Goal: Transaction & Acquisition: Purchase product/service

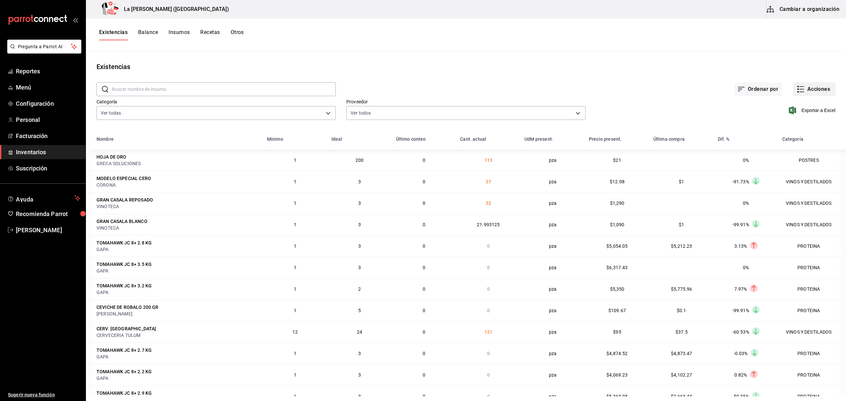
click at [803, 94] on button "Acciones" at bounding box center [814, 89] width 43 height 14
click at [791, 125] on span "Compra" at bounding box center [808, 125] width 56 height 7
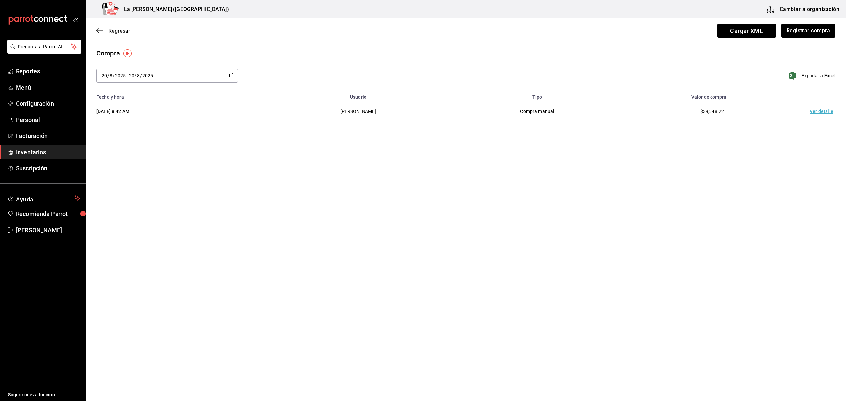
click at [818, 114] on td "Ver detalle" at bounding box center [823, 111] width 46 height 23
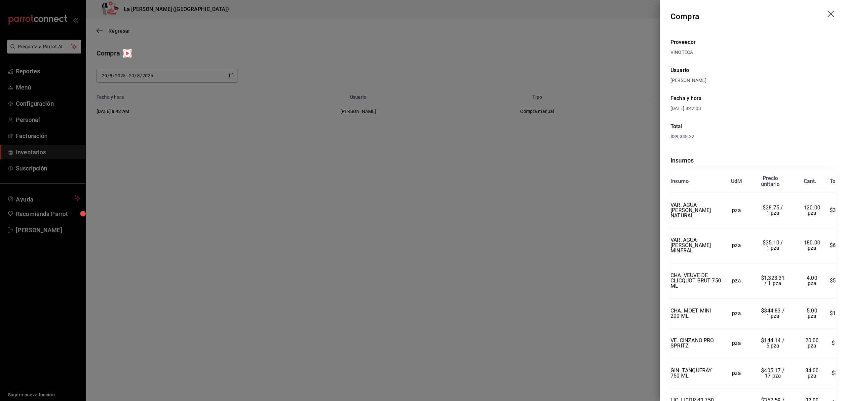
click at [477, 219] on div at bounding box center [423, 200] width 846 height 401
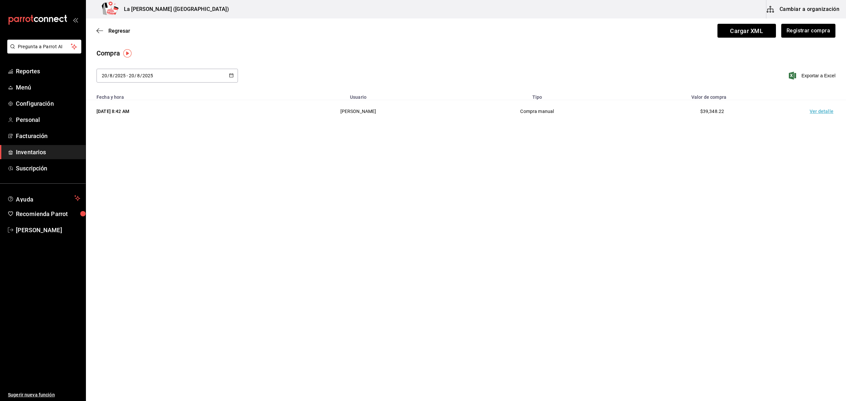
click at [40, 150] on span "Inventarios" at bounding box center [48, 152] width 64 height 9
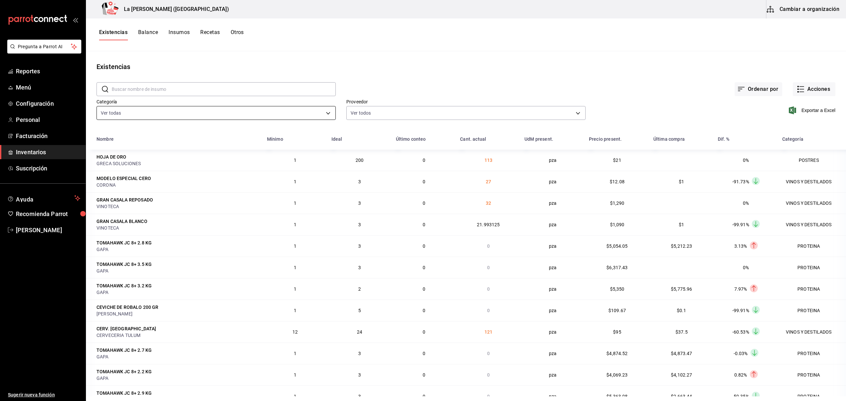
click at [126, 116] on body "Pregunta a Parrot AI Reportes Menú Configuración Personal Facturación Inventari…" at bounding box center [423, 198] width 846 height 397
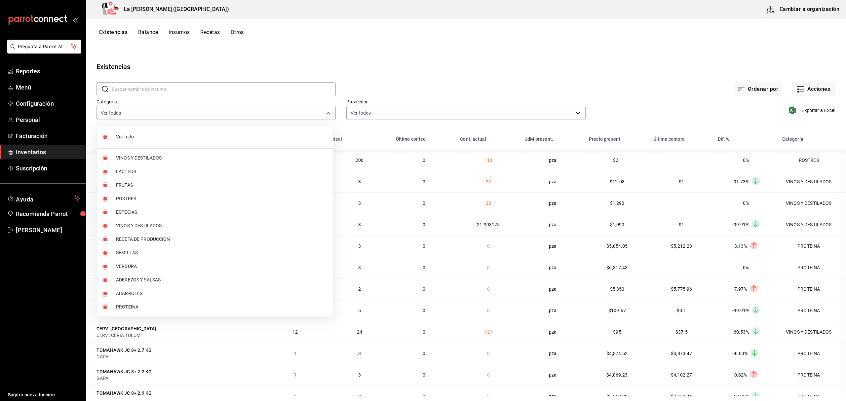
click at [107, 144] on li "Ver todo" at bounding box center [215, 137] width 236 height 18
checkbox input "false"
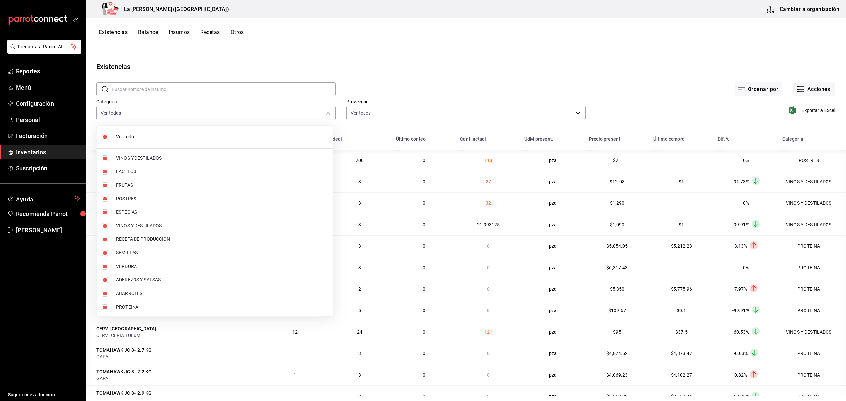
checkbox input "false"
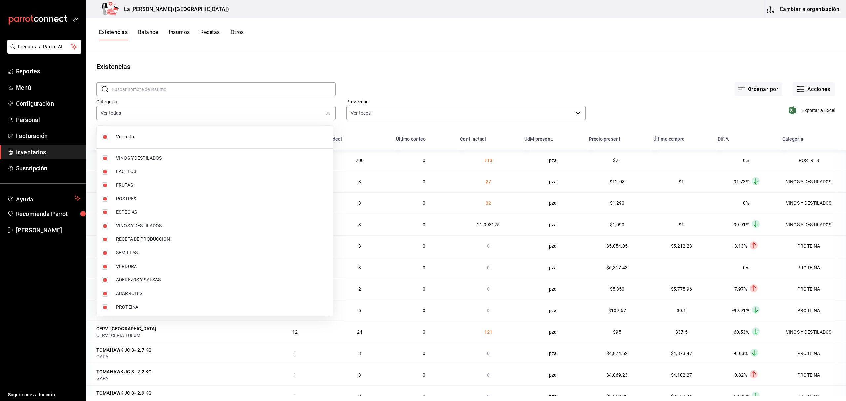
checkbox input "false"
click at [103, 197] on input "checkbox" at bounding box center [105, 199] width 6 height 6
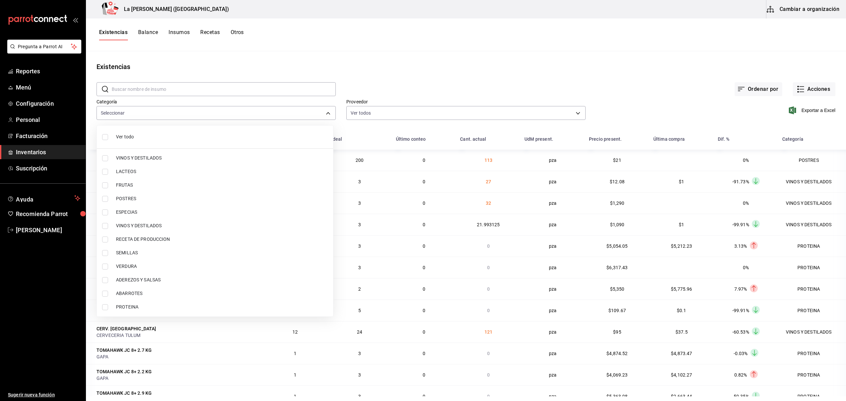
checkbox input "true"
type input "300b8f87-2b59-439f-b980-3e97300322fa"
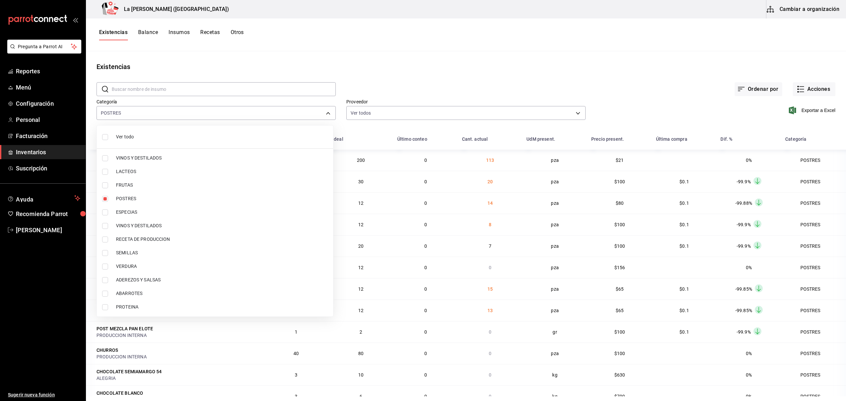
click at [103, 308] on input "checkbox" at bounding box center [105, 308] width 6 height 6
checkbox input "true"
type input "300b8f87-2b59-439f-b980-3e97300322fa,89020659-a685-42c8-84d5-b1543ef933a3"
click at [674, 70] on div at bounding box center [423, 200] width 846 height 401
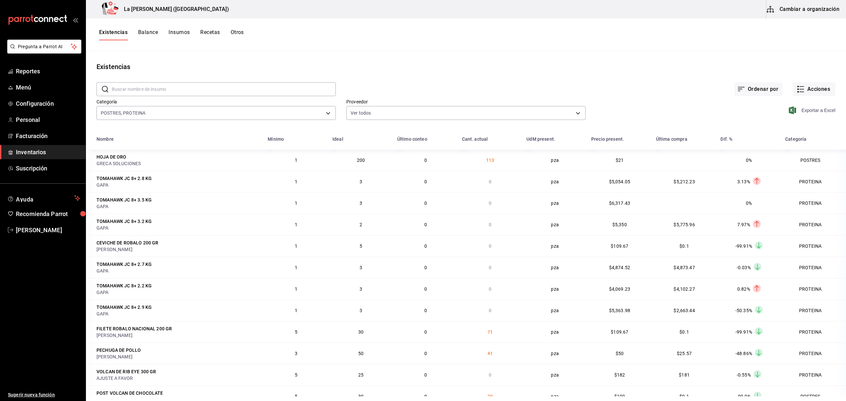
click at [810, 113] on span "Exportar a Excel" at bounding box center [813, 110] width 45 height 8
click at [32, 153] on span "Inventarios" at bounding box center [48, 152] width 64 height 9
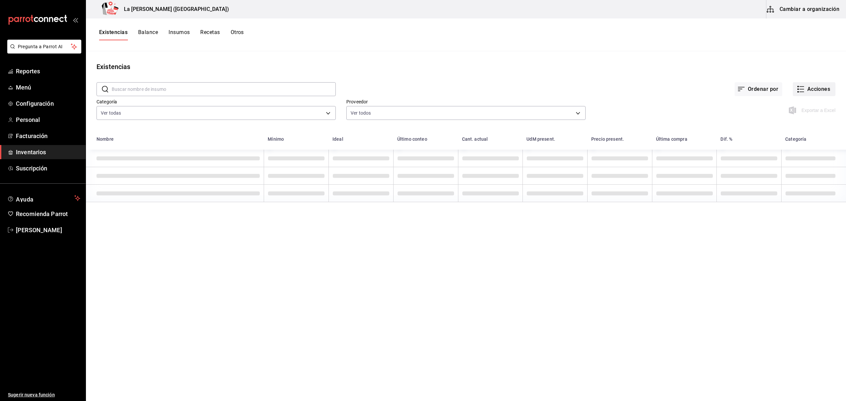
click at [819, 88] on button "Acciones" at bounding box center [814, 89] width 43 height 14
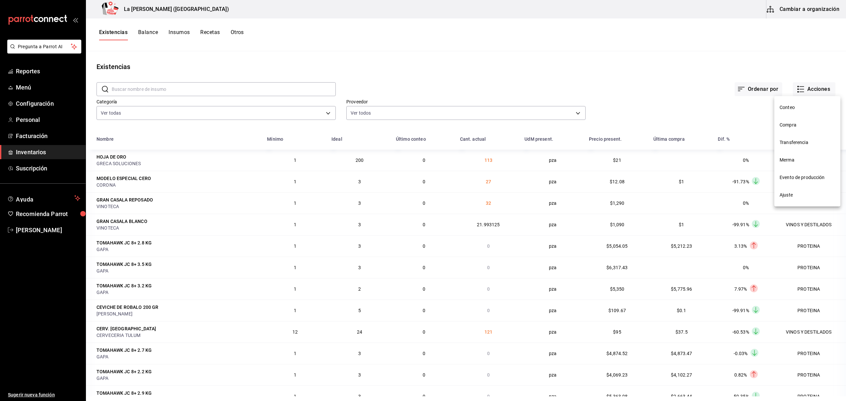
click at [791, 129] on li "Compra" at bounding box center [808, 125] width 66 height 18
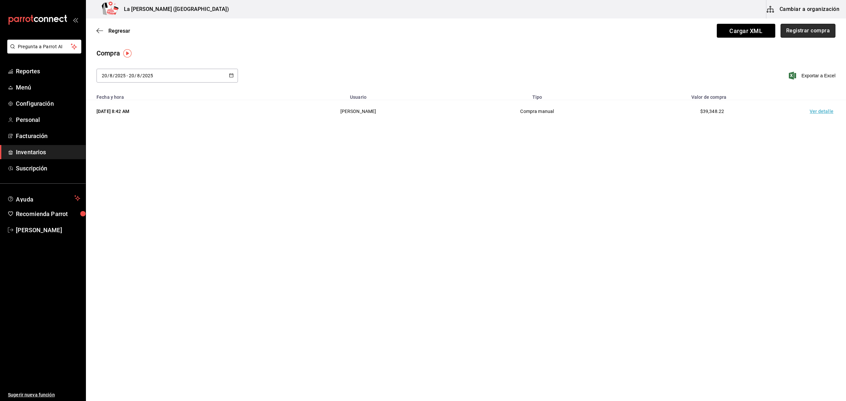
click at [811, 34] on button "Registrar compra" at bounding box center [808, 31] width 55 height 14
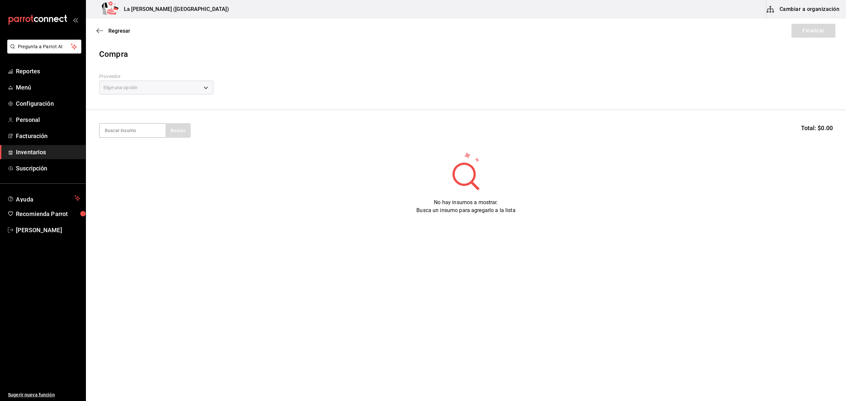
click at [143, 87] on div "Elige una opción" at bounding box center [156, 88] width 114 height 14
click at [131, 137] on input at bounding box center [133, 131] width 66 height 14
click at [176, 88] on body "Pregunta a Parrot AI Reportes Menú Configuración Personal Facturación Inventari…" at bounding box center [423, 182] width 846 height 364
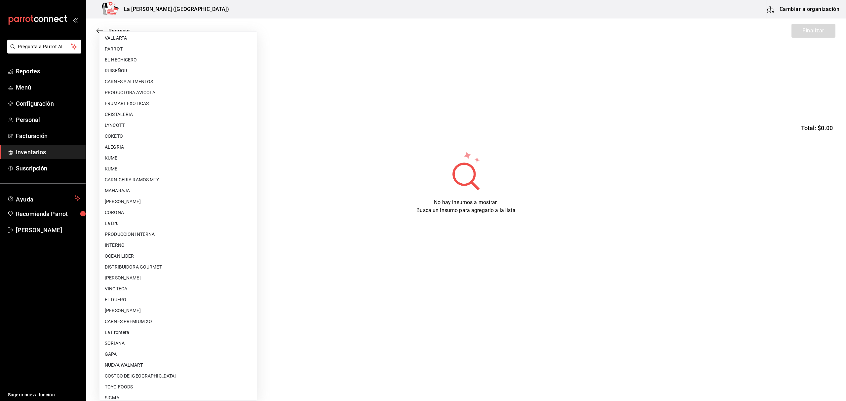
scroll to position [356, 0]
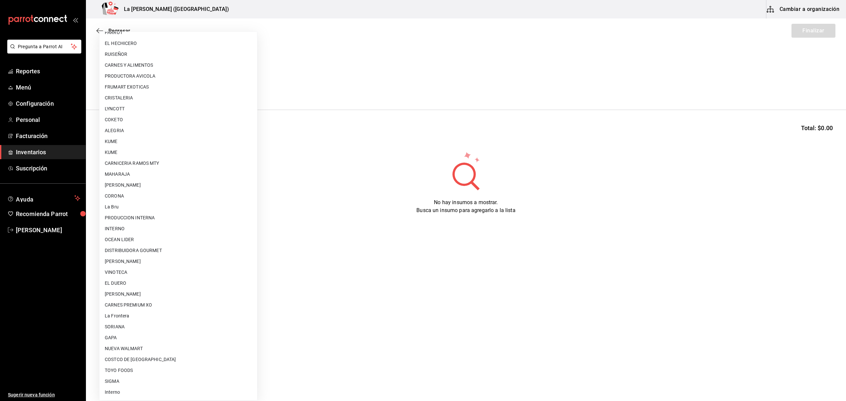
click at [140, 234] on ul "Elige una opción GRECA SOLUCIONES MEZA ROCHA DE LA TIERRA PARA MEXICO IMPORTACI…" at bounding box center [179, 37] width 158 height 725
click at [127, 240] on li "OCEAN LIDER" at bounding box center [179, 239] width 158 height 11
type input "0cd50bf4-577e-4d99-b297-c5df4d4d9c11"
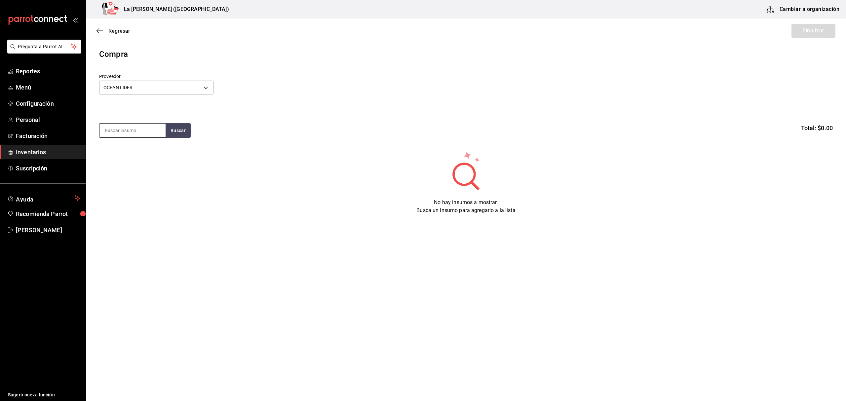
click at [130, 134] on input at bounding box center [133, 131] width 66 height 14
type input "MAC"
click at [130, 156] on div "COLA LANGOSTA / MAC & CHEESE 100 GR" at bounding box center [133, 158] width 56 height 24
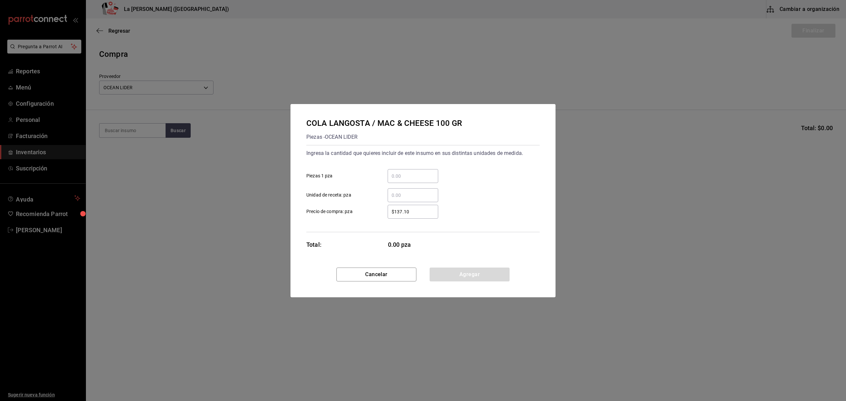
click at [398, 172] on input "​ Piezas 1 pza" at bounding box center [413, 176] width 51 height 8
type input "112"
type input "$140.88"
click button "Agregar" at bounding box center [470, 275] width 80 height 14
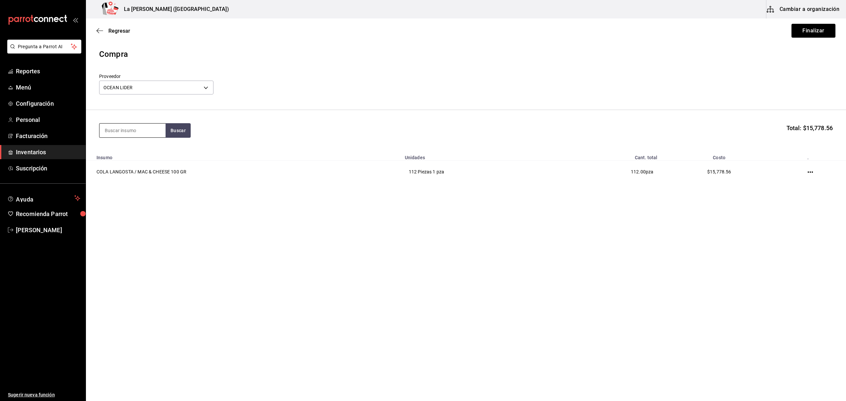
click at [138, 131] on input at bounding box center [133, 131] width 66 height 14
type input "DINAMIT"
click at [130, 157] on div "LANGOSTA DINAMITA 200 GR" at bounding box center [133, 154] width 56 height 16
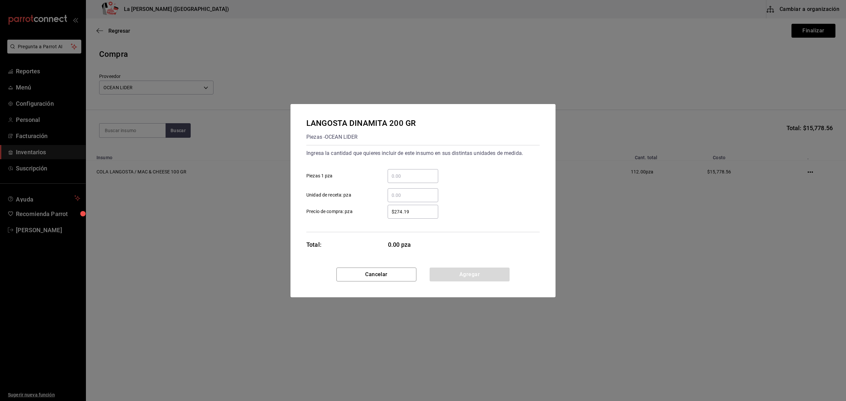
click at [420, 175] on input "​ Piezas 1 pza" at bounding box center [413, 176] width 51 height 8
type input "40"
type input "$281.75"
click button "Agregar" at bounding box center [470, 275] width 80 height 14
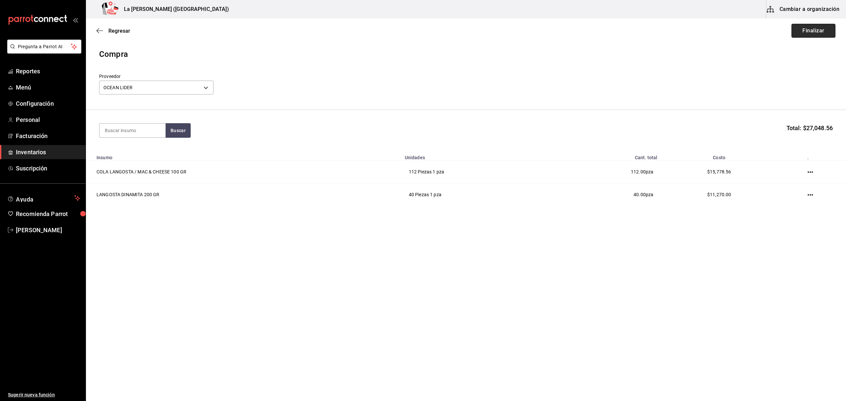
click at [816, 32] on button "Finalizar" at bounding box center [814, 31] width 44 height 14
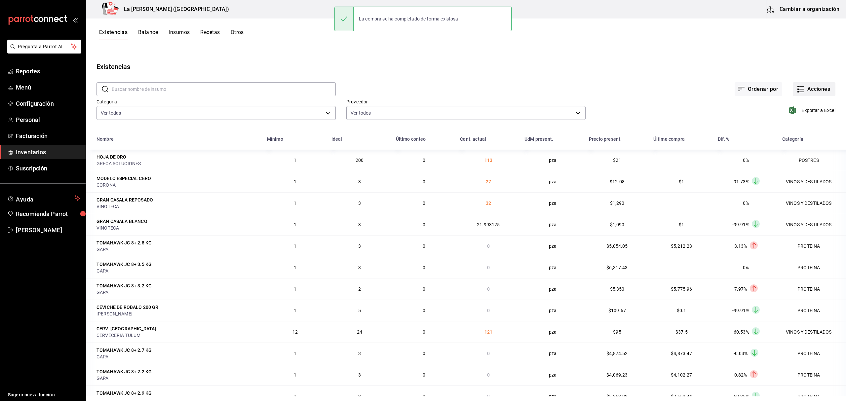
click at [816, 83] on button "Acciones" at bounding box center [814, 89] width 43 height 14
click at [805, 128] on span "Compra" at bounding box center [808, 125] width 56 height 7
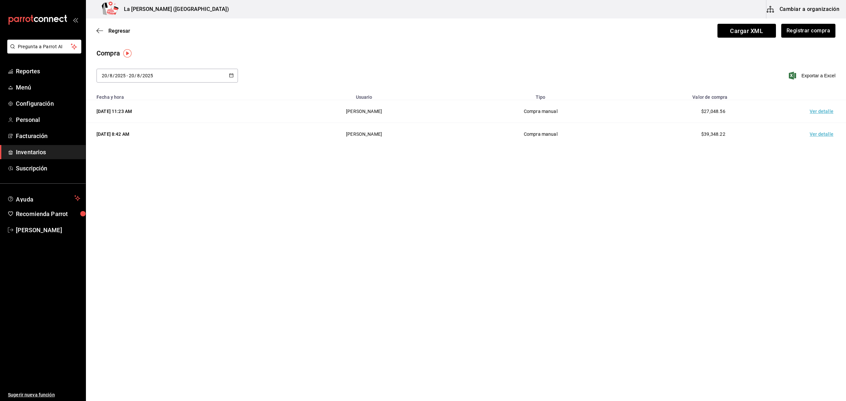
click at [824, 111] on td "Ver detalle" at bounding box center [823, 111] width 46 height 23
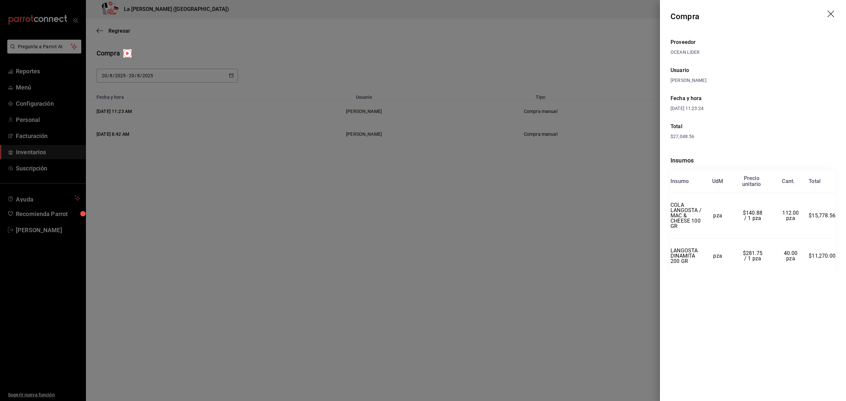
click at [421, 230] on div at bounding box center [423, 200] width 846 height 401
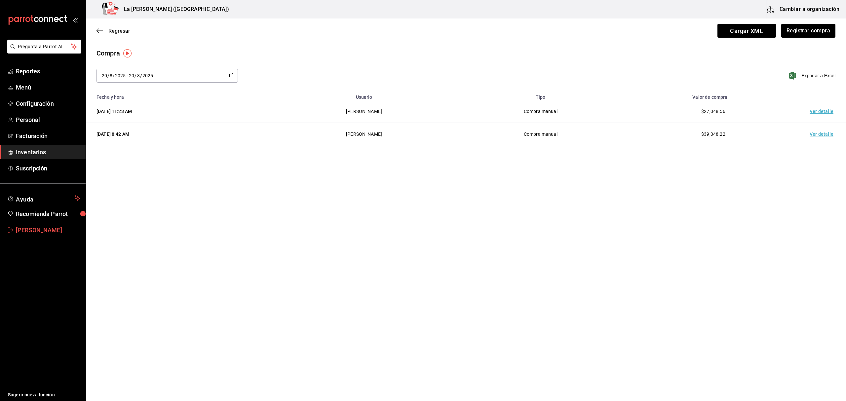
click at [39, 233] on span "Miguel Falcon" at bounding box center [48, 230] width 64 height 9
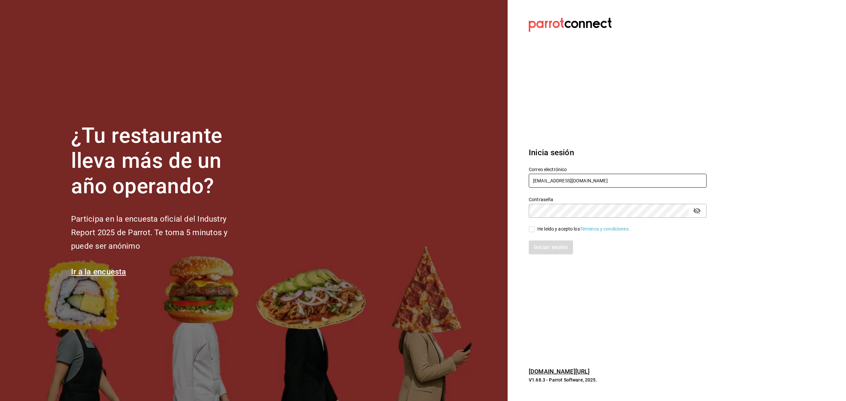
click at [567, 184] on input "miguelfalcon2894@gmail.com" at bounding box center [618, 181] width 178 height 14
type input "rivekasam@gmail.com"
click at [529, 224] on div "He leído y acepto los Términos y condiciones." at bounding box center [614, 225] width 186 height 15
click at [535, 230] on input "He leído y acepto los Términos y condiciones." at bounding box center [532, 229] width 6 height 6
checkbox input "true"
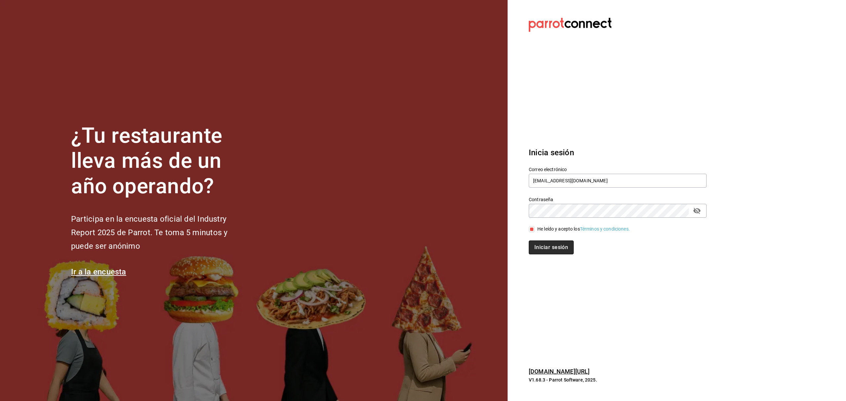
click at [547, 250] on button "Iniciar sesión" at bounding box center [551, 248] width 45 height 14
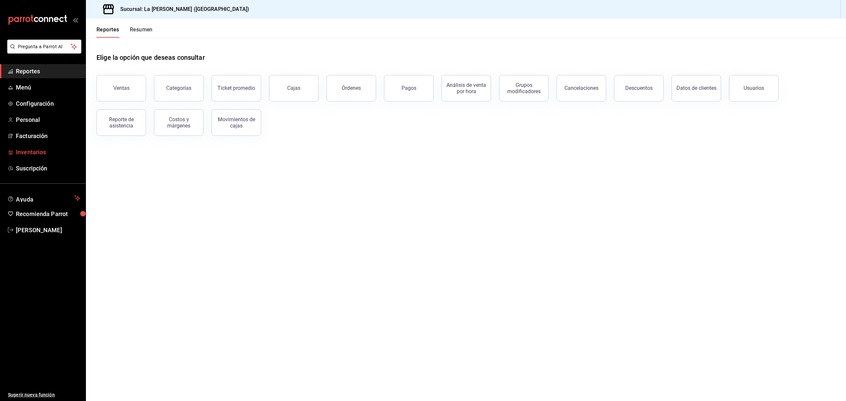
click at [31, 154] on span "Inventarios" at bounding box center [48, 152] width 64 height 9
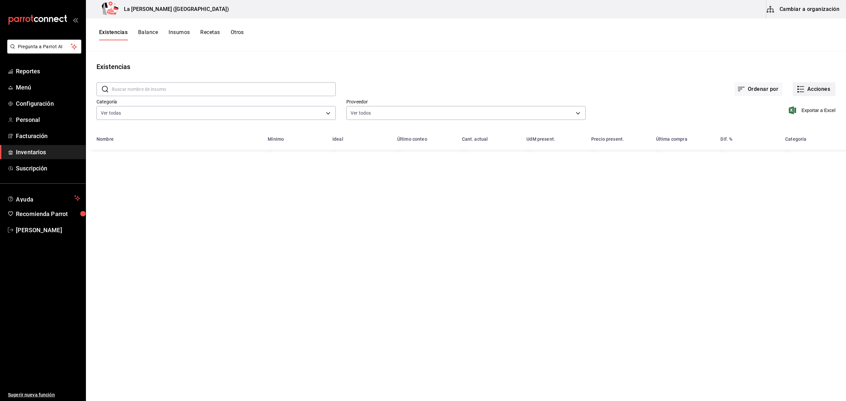
click at [826, 83] on button "Acciones" at bounding box center [814, 89] width 43 height 14
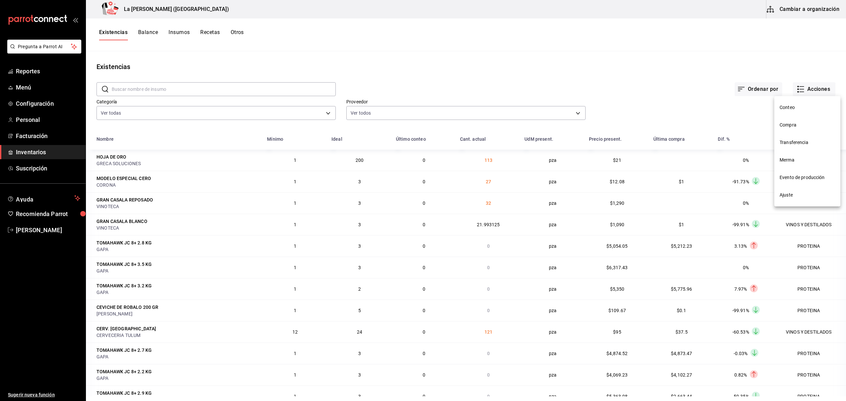
click at [797, 129] on li "Compra" at bounding box center [808, 125] width 66 height 18
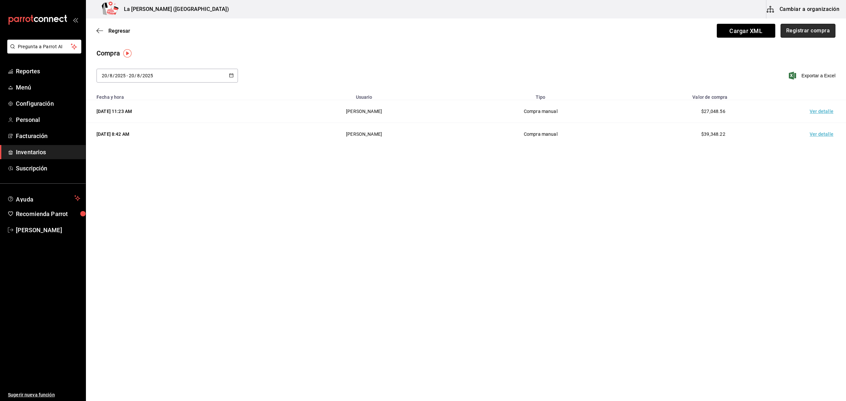
click at [816, 36] on button "Registrar compra" at bounding box center [808, 31] width 55 height 14
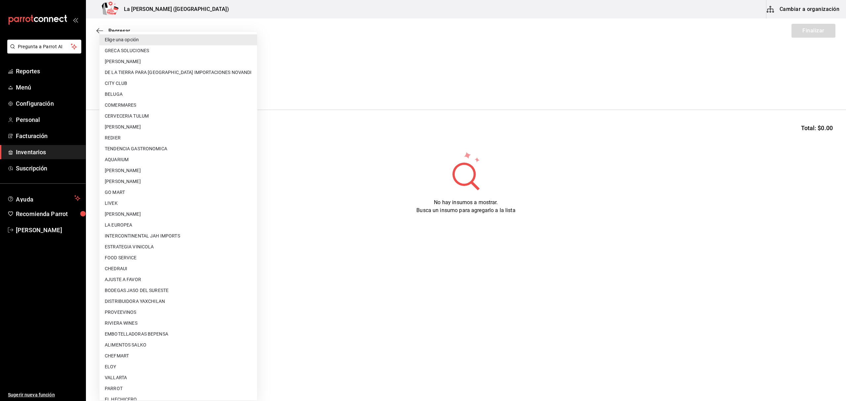
click at [173, 89] on body "Pregunta a Parrot AI Reportes Menú Configuración Personal Facturación Inventari…" at bounding box center [423, 182] width 846 height 364
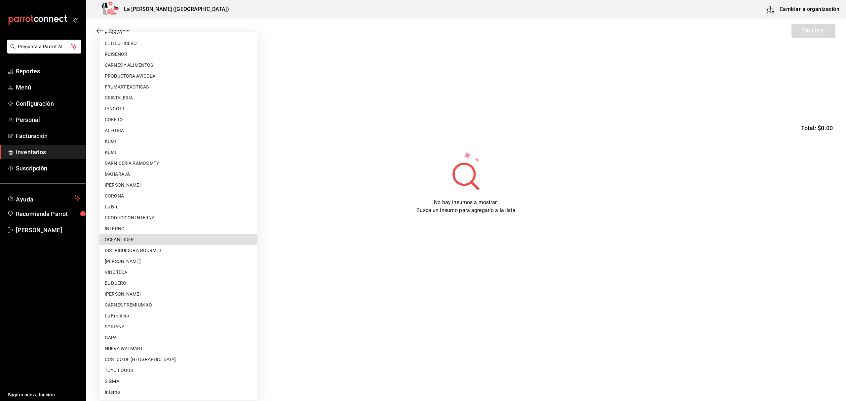
click at [149, 240] on li "OCEAN LIDER" at bounding box center [179, 239] width 158 height 11
type input "0cd50bf4-577e-4d99-b297-c5df4d4d9c11"
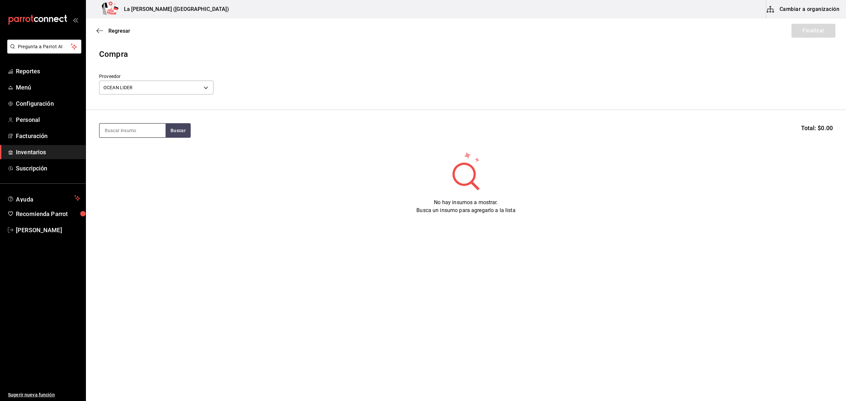
click at [128, 133] on input at bounding box center [133, 131] width 66 height 14
type input "MEZCAL"
click at [128, 155] on div "CAMARON U12MEZCAL 350GR" at bounding box center [133, 154] width 56 height 16
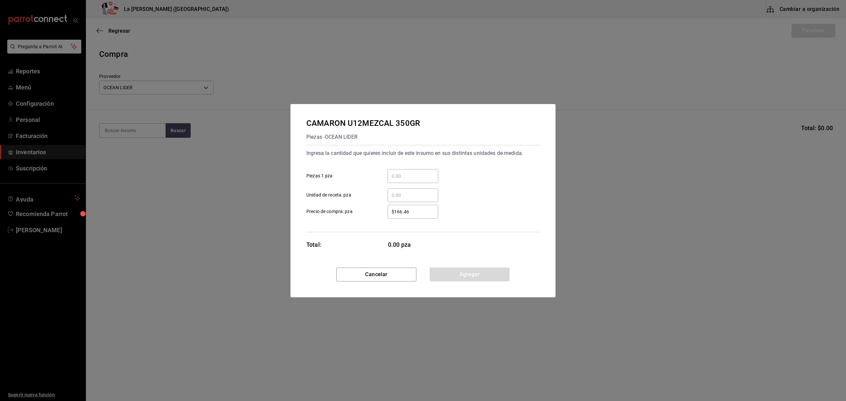
click at [400, 176] on input "​ Piezas 1 pza" at bounding box center [413, 176] width 51 height 8
type input "62"
type input "$162.86"
click button "Agregar" at bounding box center [470, 275] width 80 height 14
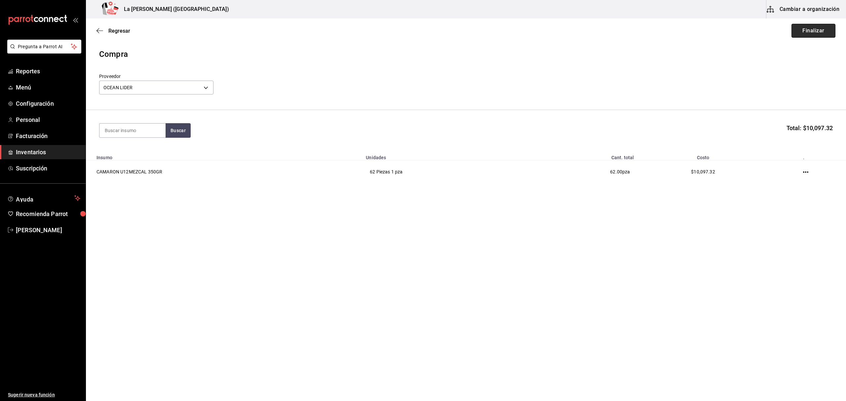
click at [806, 34] on button "Finalizar" at bounding box center [814, 31] width 44 height 14
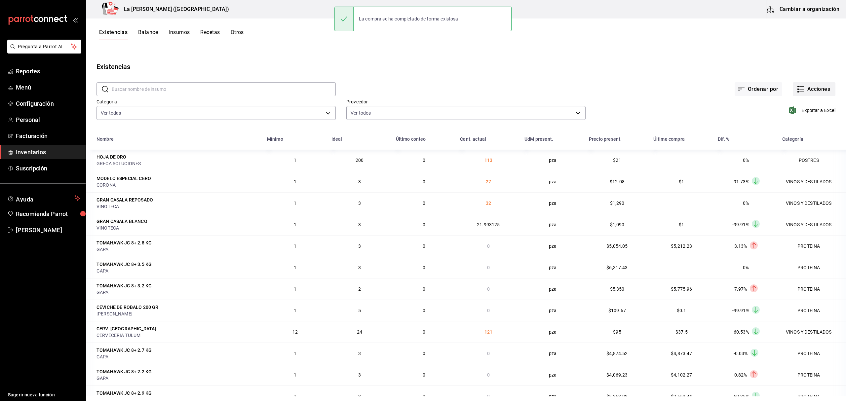
click at [809, 89] on button "Acciones" at bounding box center [814, 89] width 43 height 14
click at [799, 123] on span "Compra" at bounding box center [808, 125] width 56 height 7
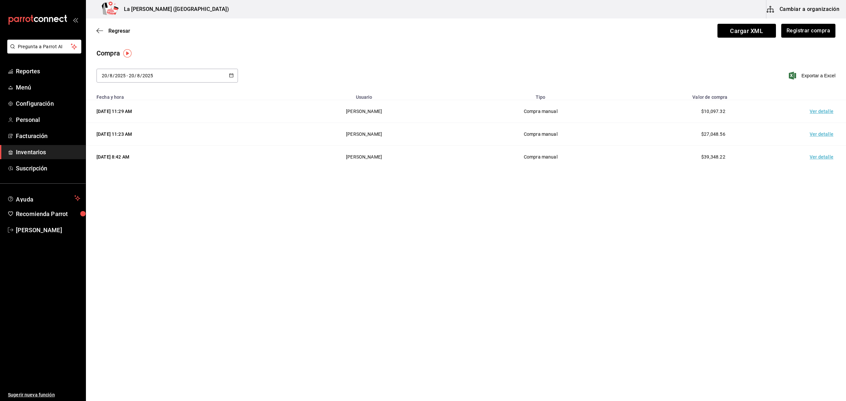
click at [818, 114] on td "Ver detalle" at bounding box center [823, 111] width 46 height 23
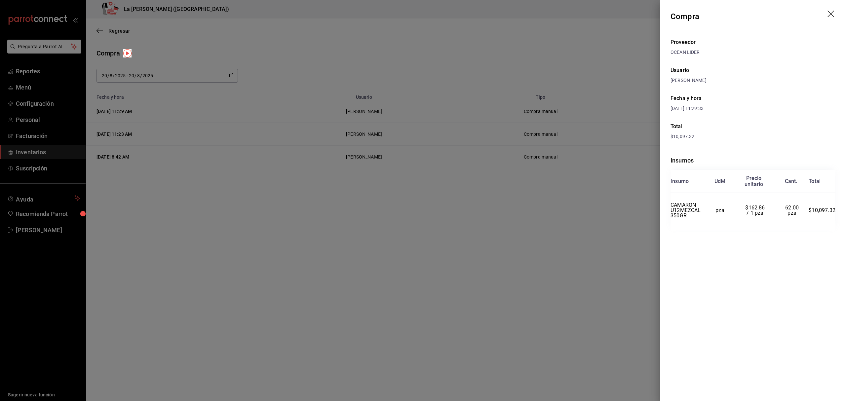
click at [407, 268] on div at bounding box center [423, 200] width 846 height 401
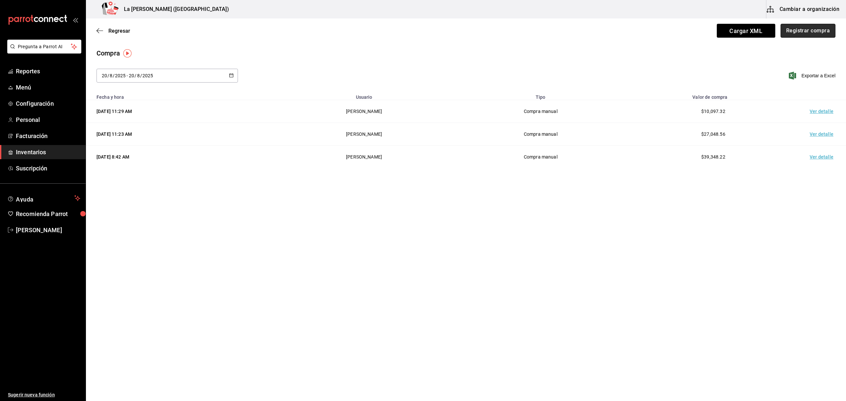
click at [807, 31] on button "Registrar compra" at bounding box center [808, 31] width 55 height 14
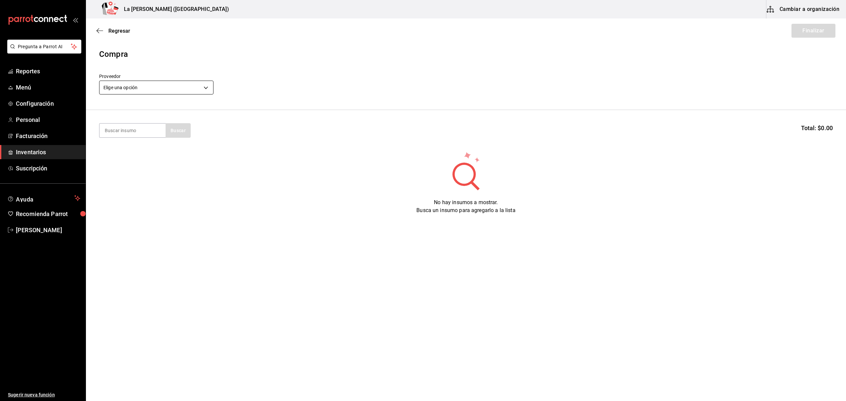
click at [160, 88] on body "Pregunta a Parrot AI Reportes Menú Configuración Personal Facturación Inventari…" at bounding box center [423, 182] width 846 height 364
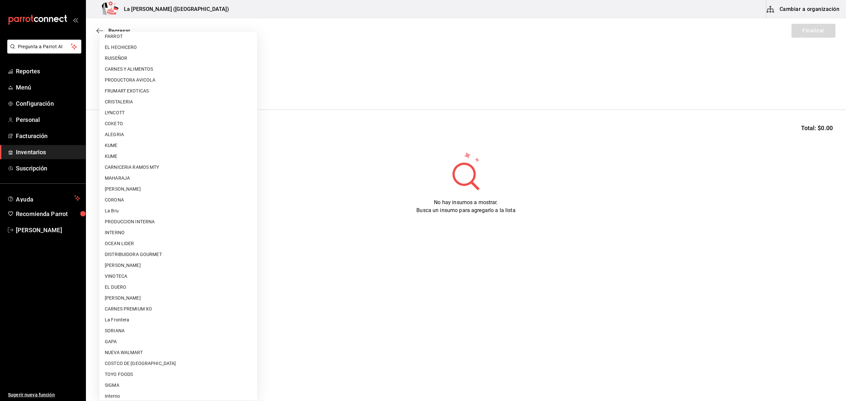
scroll to position [356, 0]
click at [118, 381] on li "SIGMA" at bounding box center [179, 381] width 158 height 11
type input "7be4aef0-d45c-4fb8-8582-73dc67408d2e"
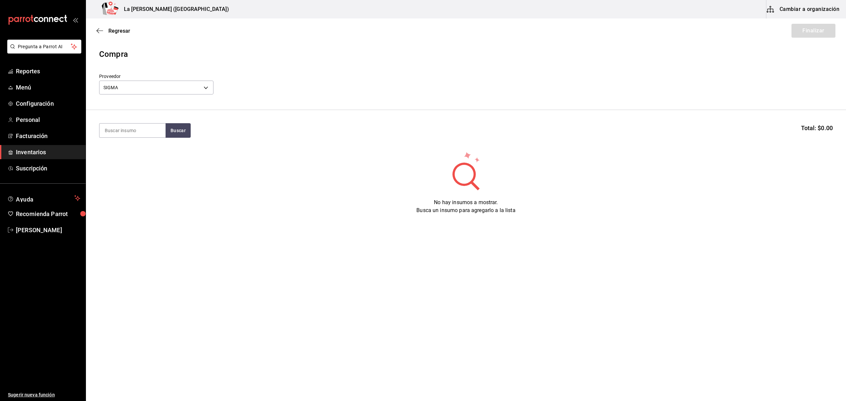
click at [148, 138] on section "Buscar Total: $0.00" at bounding box center [466, 130] width 760 height 41
click at [151, 129] on input at bounding box center [133, 131] width 66 height 14
type input "TAPA"
click at [174, 135] on button "Buscar" at bounding box center [178, 130] width 25 height 15
click at [114, 153] on div "TAPA DE RIB EYE 450 GR" at bounding box center [133, 154] width 56 height 16
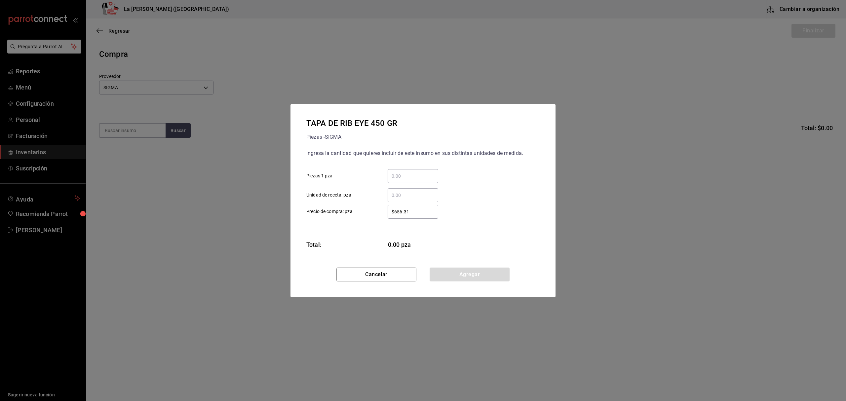
click at [411, 177] on input "​ Piezas 1 pza" at bounding box center [413, 176] width 51 height 8
click at [665, 187] on div "TAPA DE RIB EYE 450 GR Piezas - SIGMA Ingresa la cantidad que quieres incluir d…" at bounding box center [423, 200] width 846 height 401
drag, startPoint x: 403, startPoint y: 179, endPoint x: 394, endPoint y: 180, distance: 8.3
click at [403, 179] on input "​ Piezas 1 pza" at bounding box center [413, 176] width 51 height 8
type input "13"
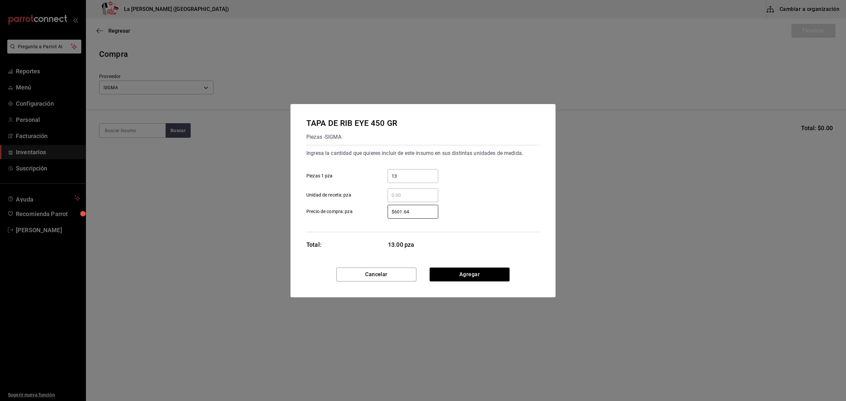
type input "$601.64"
click button "Agregar" at bounding box center [470, 275] width 80 height 14
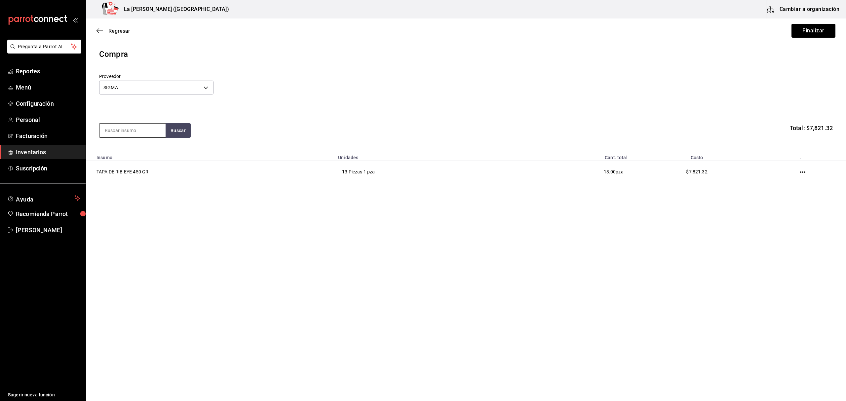
click at [134, 133] on input at bounding box center [133, 131] width 66 height 14
type input "CALLEJE"
click at [131, 156] on div "TACOS CALLEJEROS 300 GR" at bounding box center [133, 154] width 56 height 16
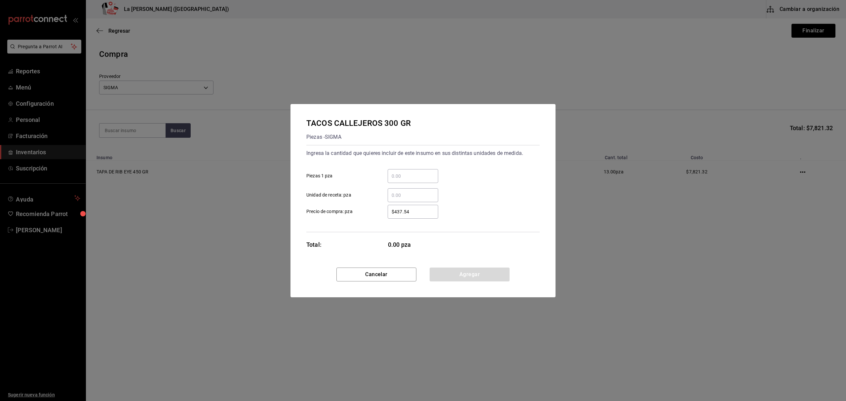
click at [431, 178] on input "​ Piezas 1 pza" at bounding box center [413, 176] width 51 height 8
type input "2"
type input "$401.09"
click button "Agregar" at bounding box center [470, 275] width 80 height 14
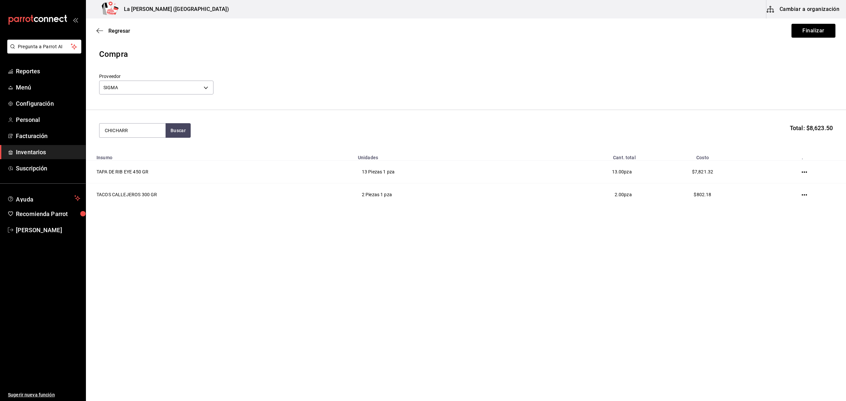
type input "CHICHARR"
click at [112, 165] on div "Piezas - SIGMA" at bounding box center [133, 165] width 56 height 7
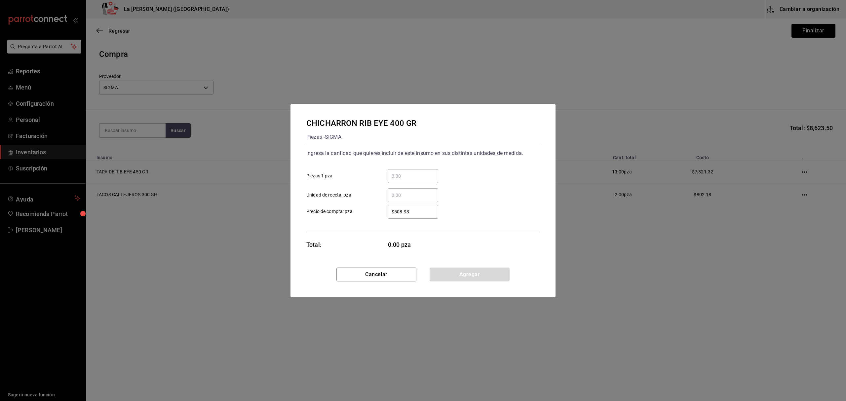
click at [418, 180] on div "​" at bounding box center [413, 176] width 51 height 14
click at [418, 180] on input "​ Piezas 1 pza" at bounding box center [413, 176] width 51 height 8
type input "19"
type input "$534.79"
click button "Agregar" at bounding box center [470, 275] width 80 height 14
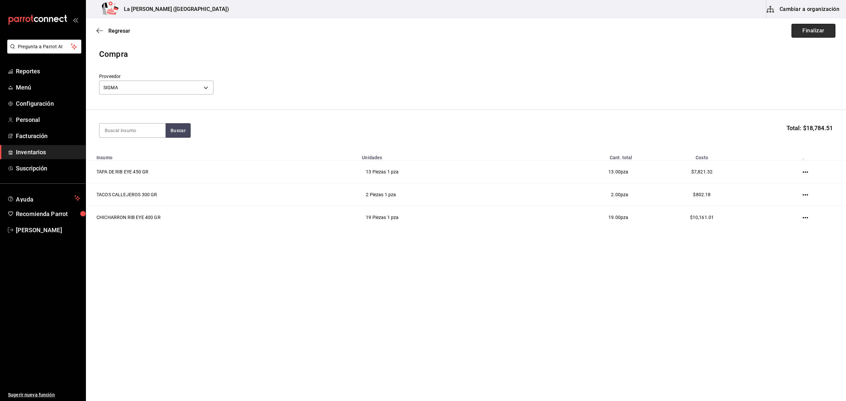
click at [811, 36] on button "Finalizar" at bounding box center [814, 31] width 44 height 14
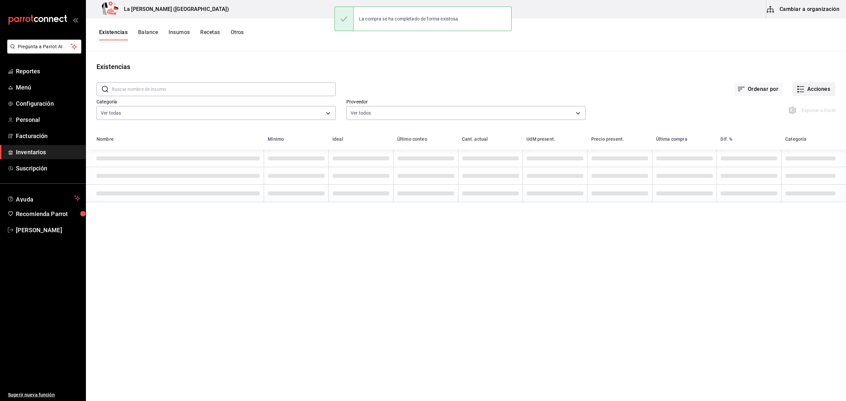
click at [821, 85] on button "Acciones" at bounding box center [814, 89] width 43 height 14
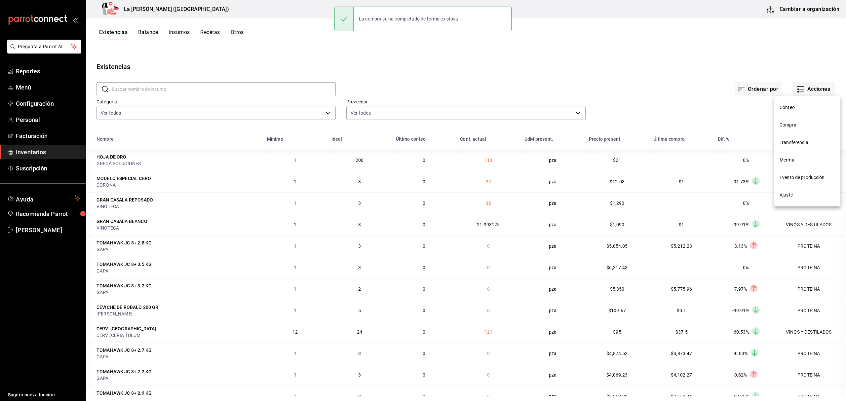
click at [796, 127] on span "Compra" at bounding box center [808, 125] width 56 height 7
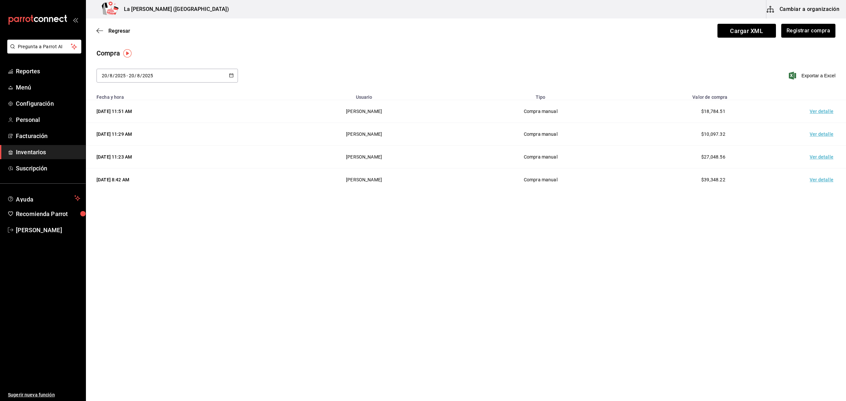
click at [833, 112] on td "Ver detalle" at bounding box center [823, 111] width 46 height 23
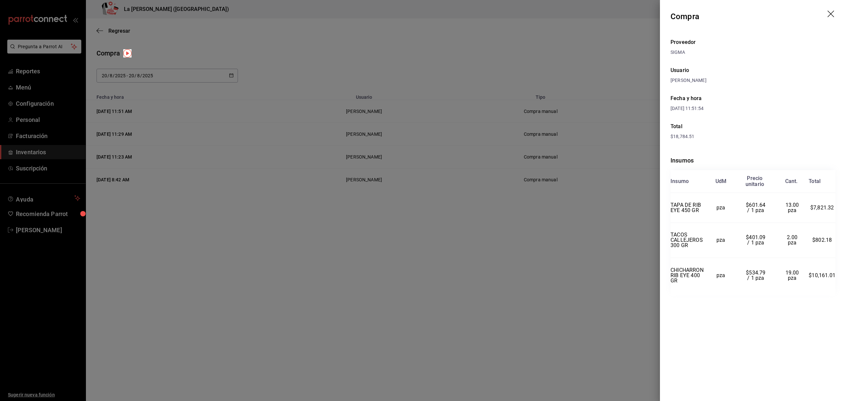
click at [268, 167] on div at bounding box center [423, 200] width 846 height 401
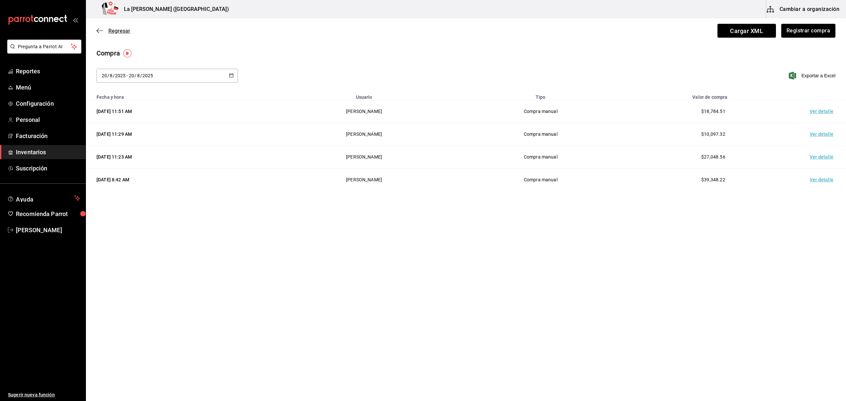
click at [99, 29] on icon "button" at bounding box center [100, 31] width 7 height 6
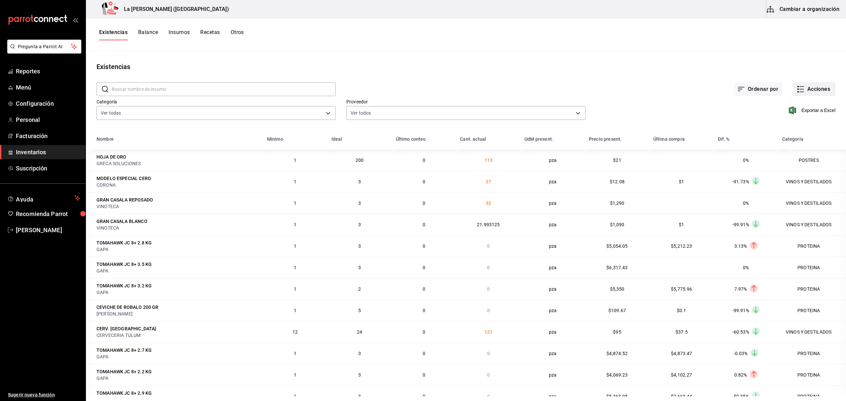
click at [805, 87] on button "Acciones" at bounding box center [814, 89] width 43 height 14
click at [794, 165] on li "Merma" at bounding box center [808, 160] width 66 height 18
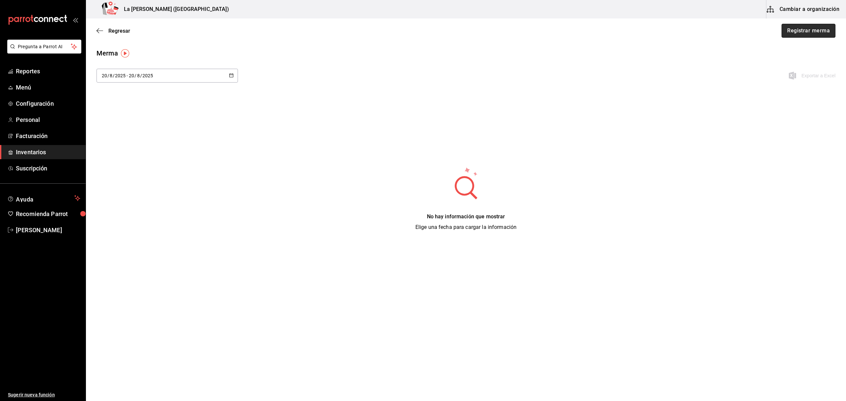
click at [810, 35] on button "Registrar merma" at bounding box center [809, 31] width 54 height 14
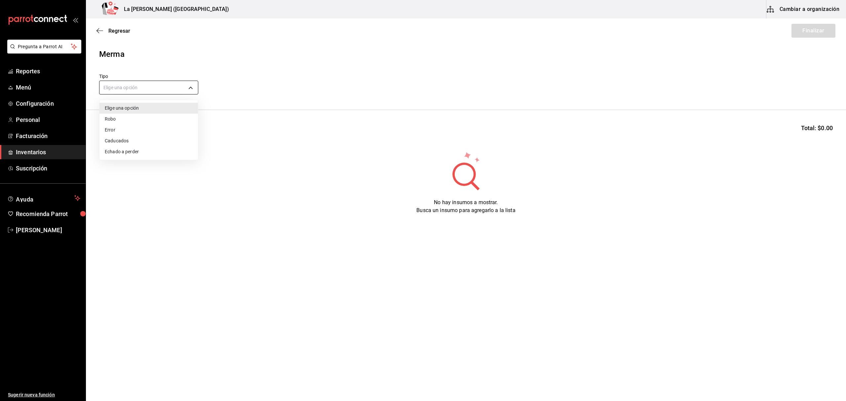
click at [148, 94] on body "Pregunta a Parrot AI Reportes Menú Configuración Personal Facturación Inventari…" at bounding box center [423, 182] width 846 height 364
click at [124, 126] on li "Error" at bounding box center [149, 130] width 99 height 11
type input "ERROR"
click at [124, 129] on input at bounding box center [133, 131] width 66 height 14
type input "COSTILLA"
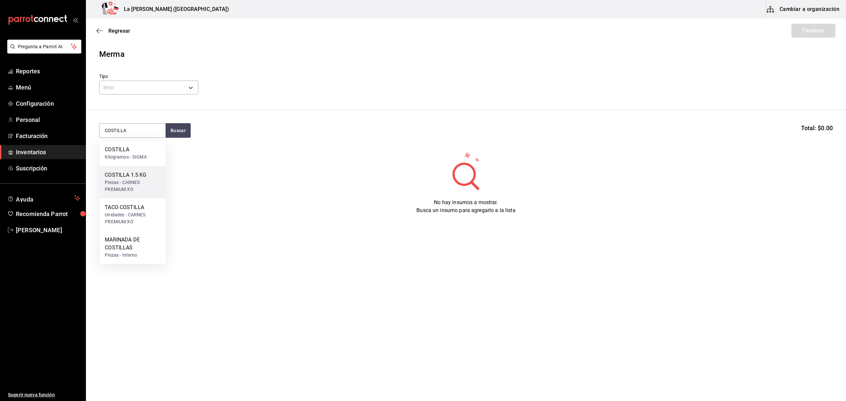
click at [131, 183] on div "Piezas - CARNES PREMIUM XO" at bounding box center [133, 186] width 56 height 14
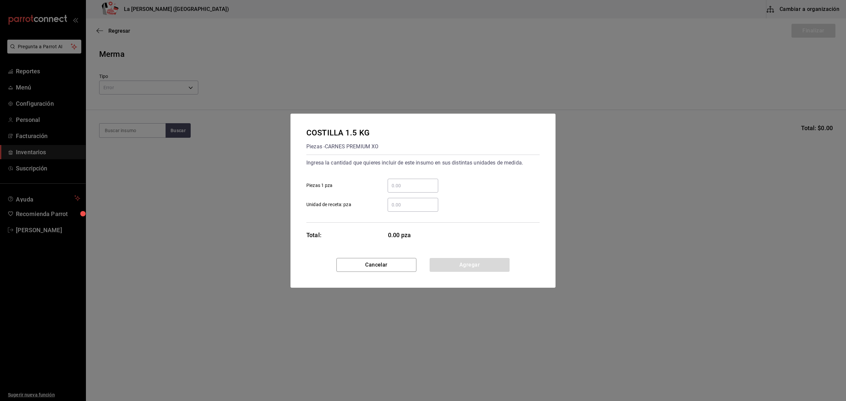
click at [404, 185] on input "​ Piezas 1 pza" at bounding box center [413, 186] width 51 height 8
type input "2"
click button "Agregar" at bounding box center [470, 265] width 80 height 14
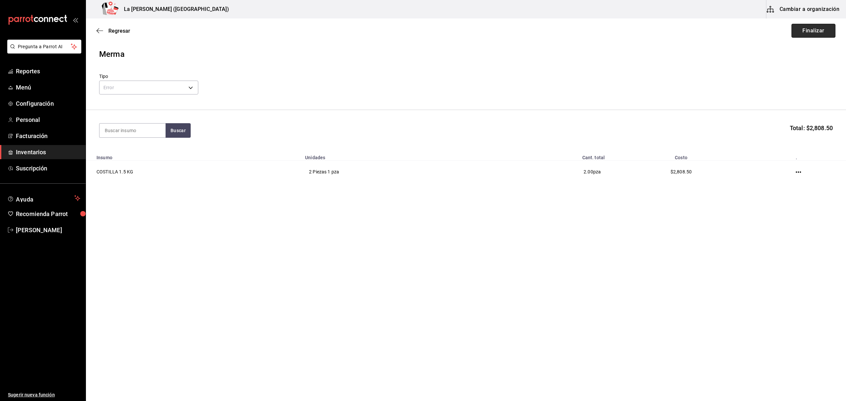
click at [808, 36] on button "Finalizar" at bounding box center [814, 31] width 44 height 14
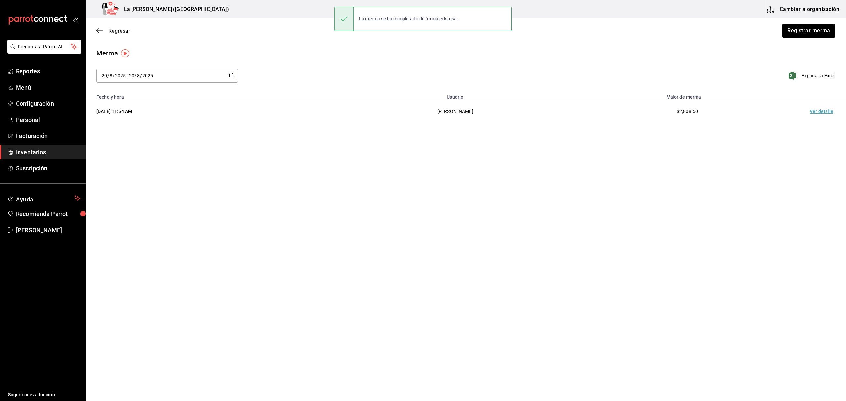
click at [825, 112] on td "Ver detalle" at bounding box center [823, 111] width 46 height 23
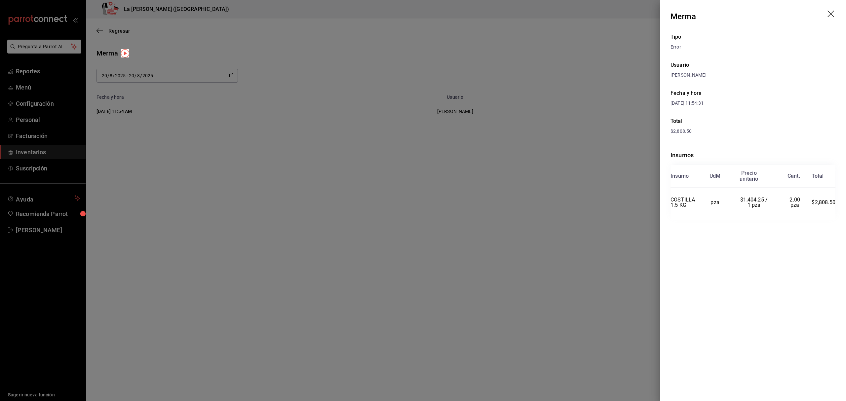
click at [453, 229] on div at bounding box center [423, 200] width 846 height 401
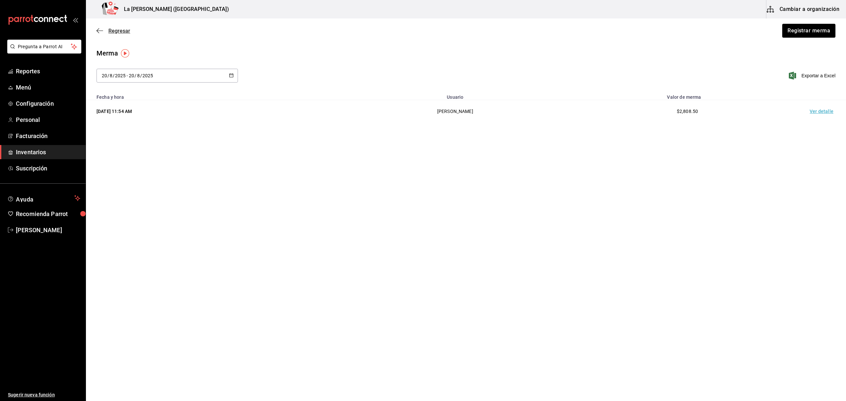
click at [102, 31] on icon "button" at bounding box center [100, 30] width 7 height 0
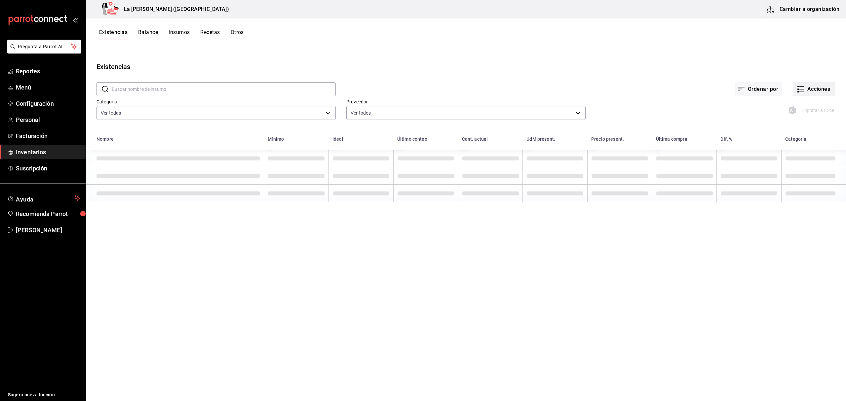
click at [818, 89] on button "Acciones" at bounding box center [814, 89] width 43 height 14
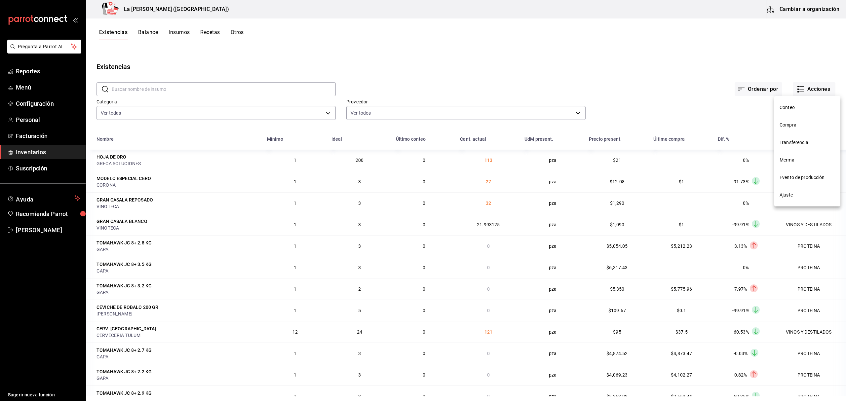
click at [797, 127] on span "Compra" at bounding box center [808, 125] width 56 height 7
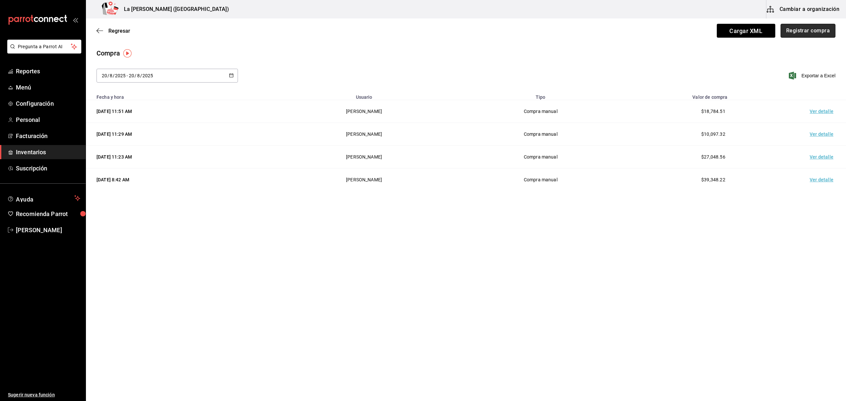
click at [824, 30] on button "Registrar compra" at bounding box center [808, 31] width 55 height 14
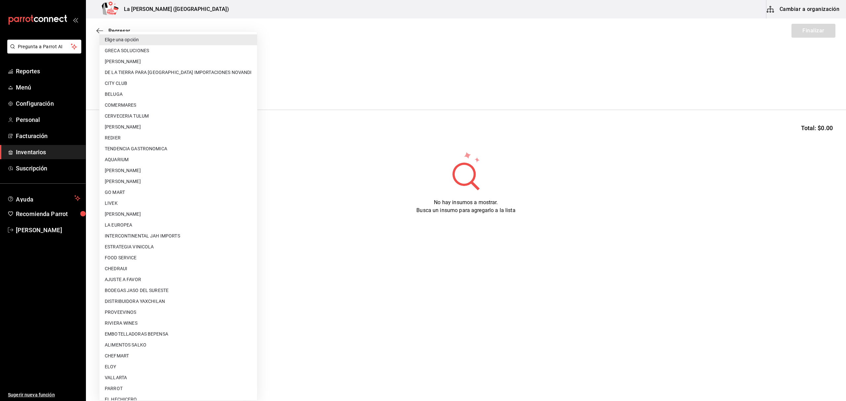
click at [126, 89] on body "Pregunta a Parrot AI Reportes Menú Configuración Personal Facturación Inventari…" at bounding box center [423, 182] width 846 height 364
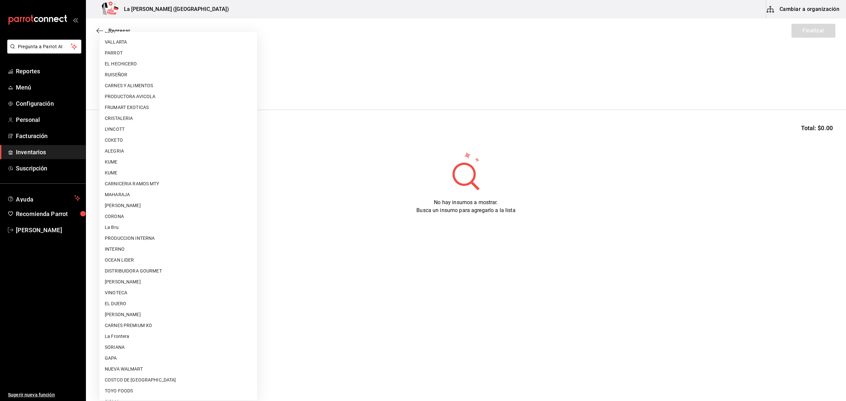
scroll to position [356, 0]
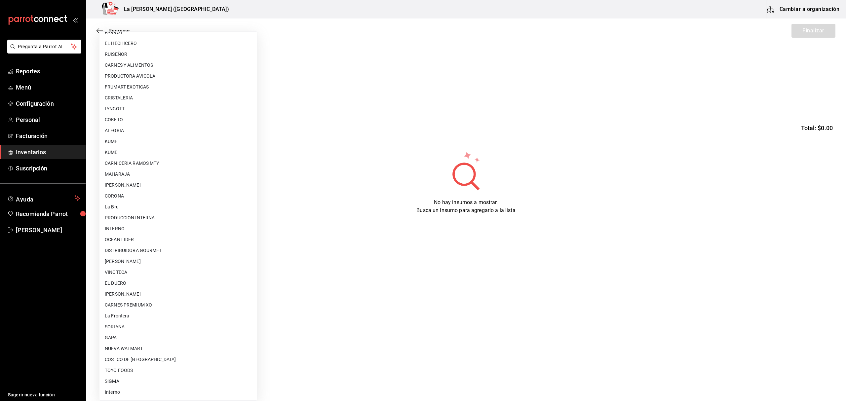
click at [152, 302] on li "CARNES PREMIUM XO" at bounding box center [179, 305] width 158 height 11
type input "54e8a872-6d4b-4a35-871b-737f2548723c"
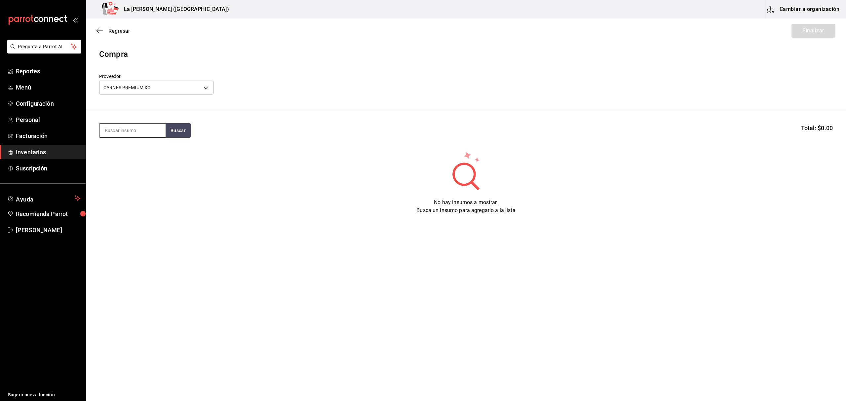
click at [133, 137] on input at bounding box center [133, 131] width 66 height 14
type input "HAMBUR"
click at [129, 158] on div "HAMBURGUESA SHORT RIB 220 GR" at bounding box center [133, 154] width 56 height 16
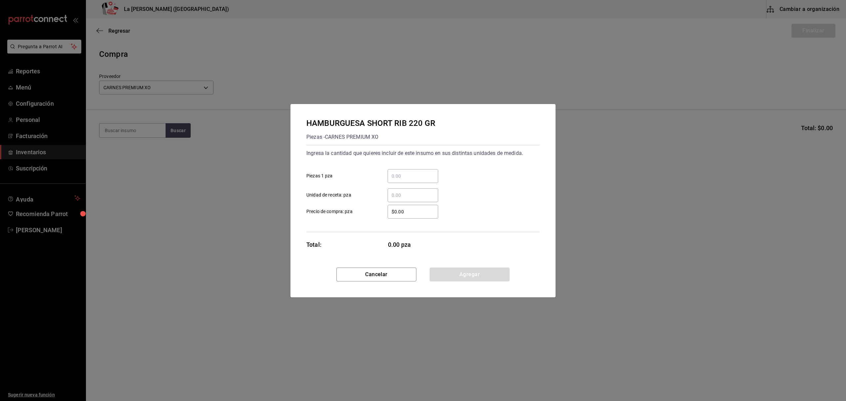
click at [417, 173] on input "​ Piezas 1 pza" at bounding box center [413, 176] width 51 height 8
type input "186"
type input "$51.88"
click button "Agregar" at bounding box center [470, 275] width 80 height 14
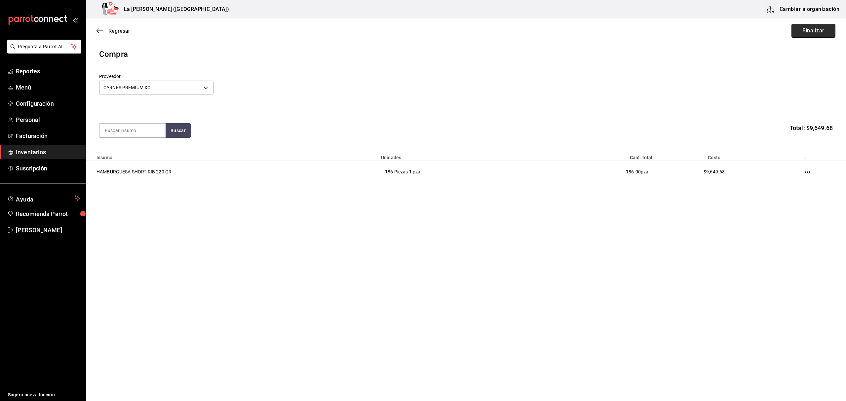
click at [823, 32] on button "Finalizar" at bounding box center [814, 31] width 44 height 14
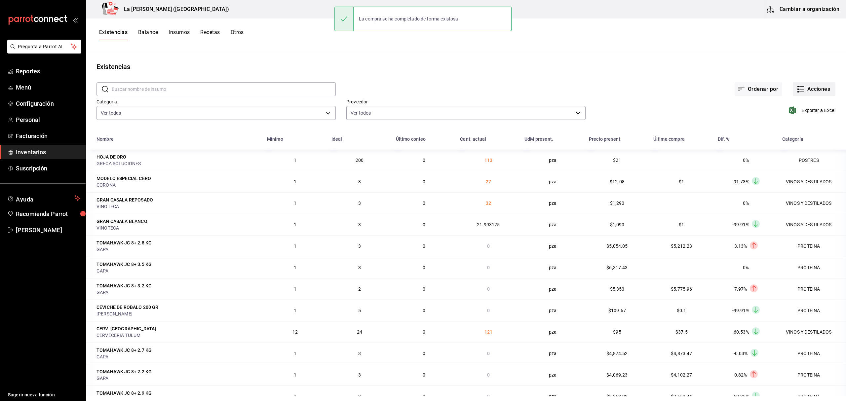
click at [817, 94] on button "Acciones" at bounding box center [814, 89] width 43 height 14
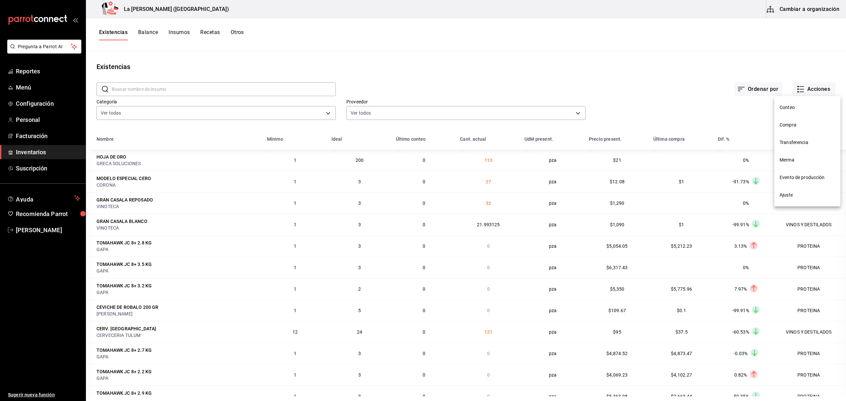
click at [805, 127] on span "Compra" at bounding box center [808, 125] width 56 height 7
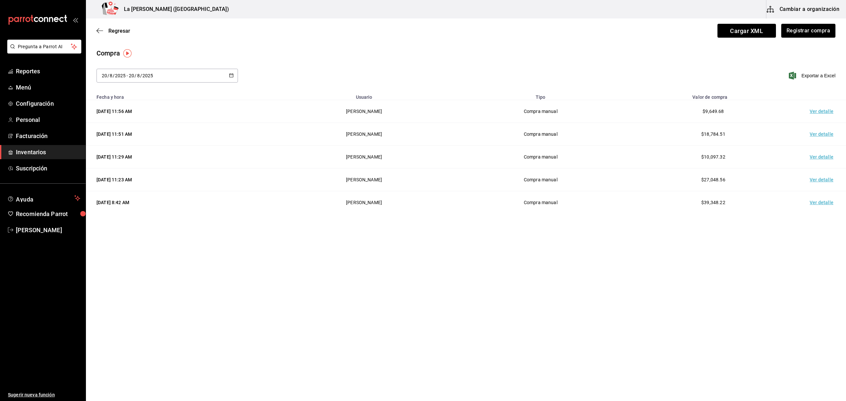
click at [821, 114] on td "Ver detalle" at bounding box center [823, 111] width 46 height 23
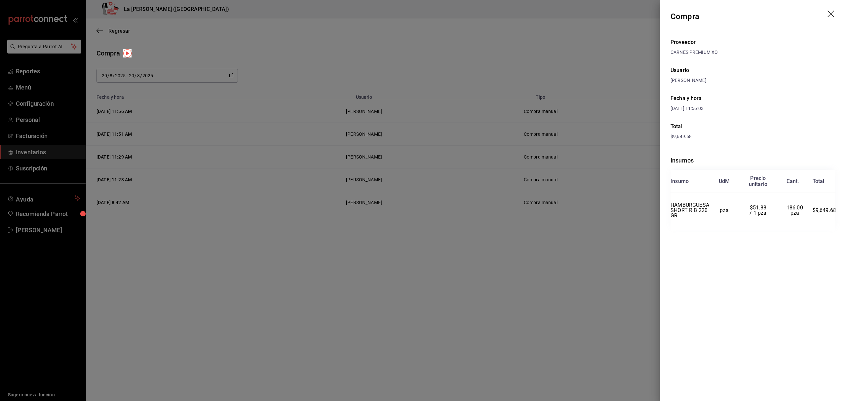
click at [458, 110] on div at bounding box center [423, 200] width 846 height 401
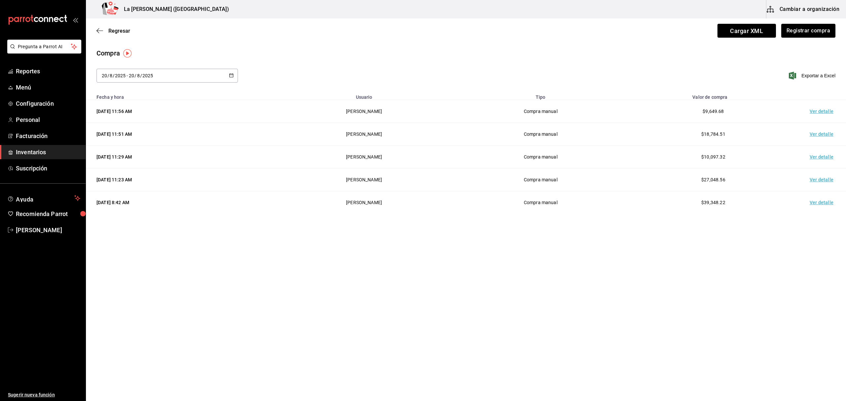
click at [24, 154] on span "Inventarios" at bounding box center [48, 152] width 64 height 9
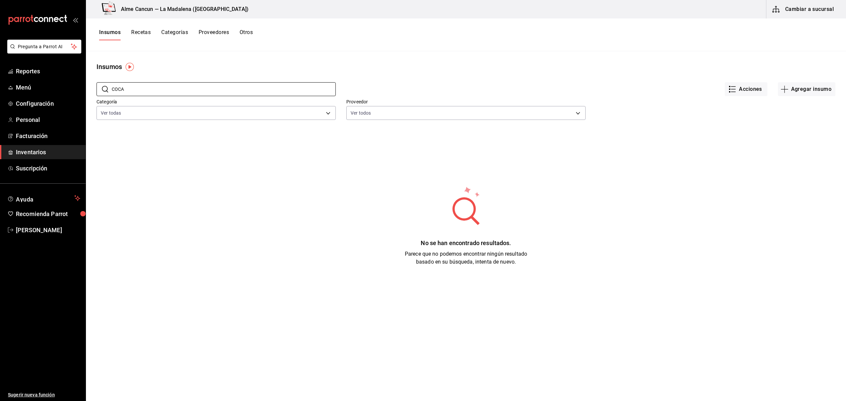
click at [819, 7] on button "Cambiar a sucursal" at bounding box center [804, 9] width 74 height 19
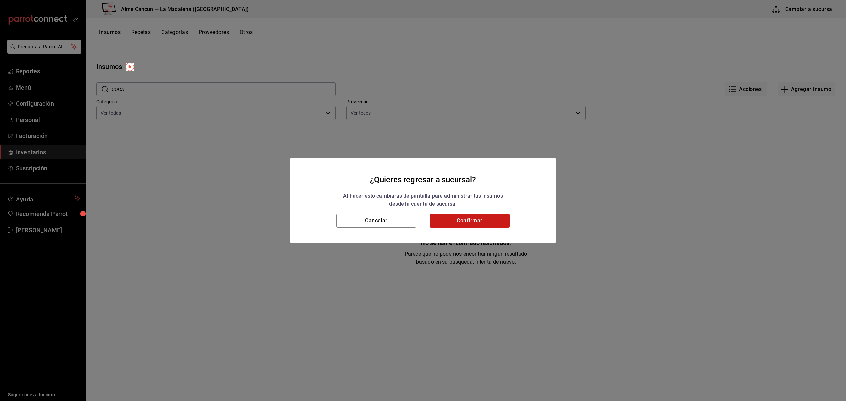
click at [475, 222] on button "Confirmar" at bounding box center [470, 221] width 80 height 14
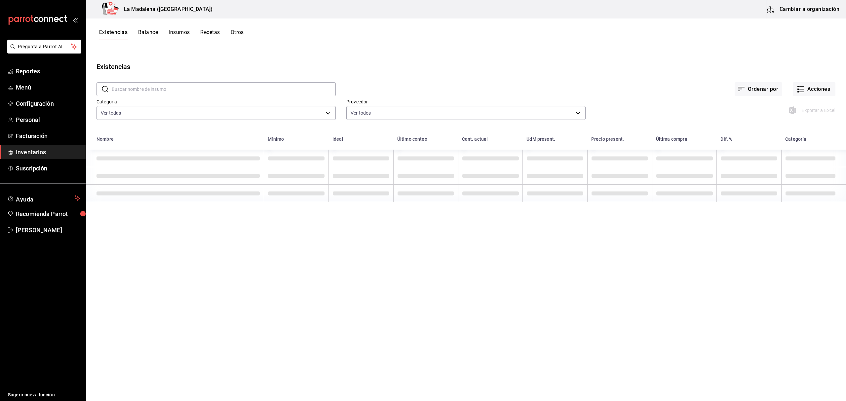
click at [157, 89] on input "text" at bounding box center [224, 89] width 224 height 13
type input "TAPA"
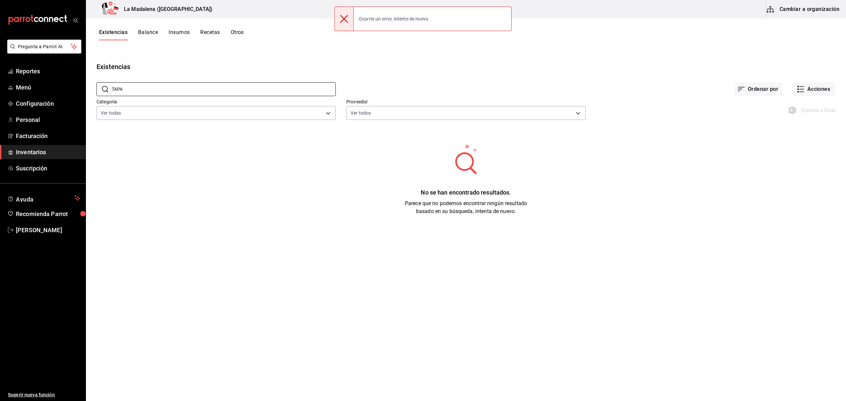
click at [33, 151] on span "Inventarios" at bounding box center [48, 152] width 64 height 9
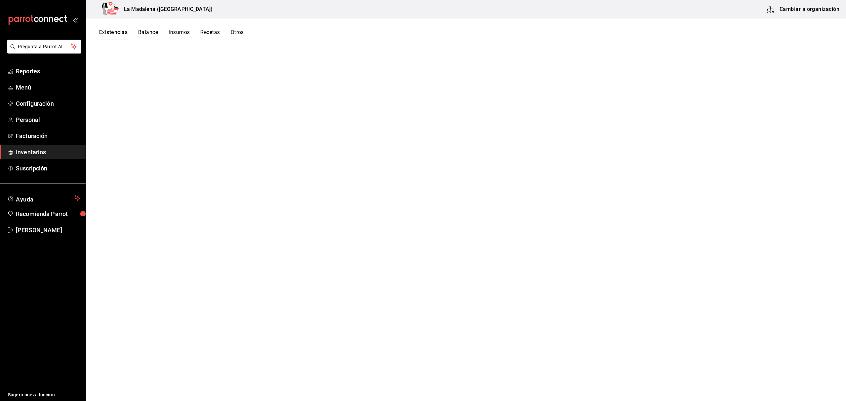
click at [47, 156] on span "Inventarios" at bounding box center [48, 152] width 64 height 9
click at [33, 153] on span "Inventarios" at bounding box center [48, 152] width 64 height 9
click at [808, 10] on button "Cambiar a organización" at bounding box center [804, 9] width 74 height 19
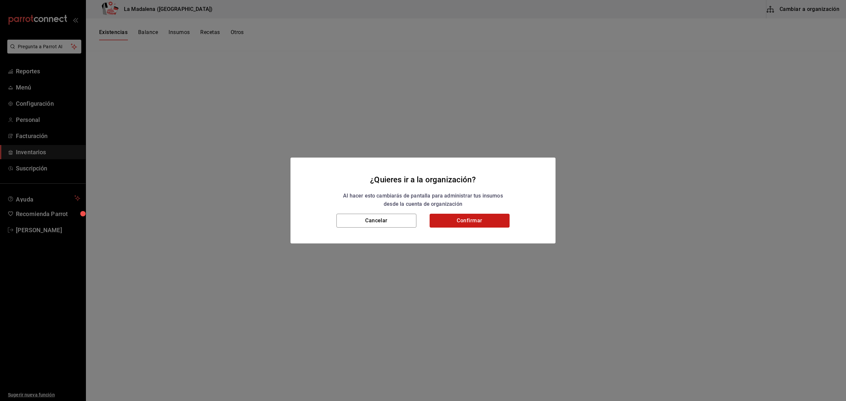
click at [469, 224] on button "Confirmar" at bounding box center [470, 221] width 80 height 14
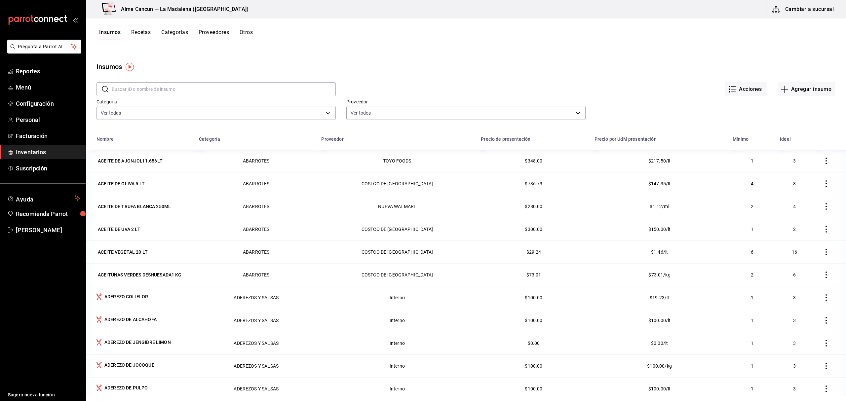
click at [176, 93] on input "text" at bounding box center [224, 89] width 224 height 13
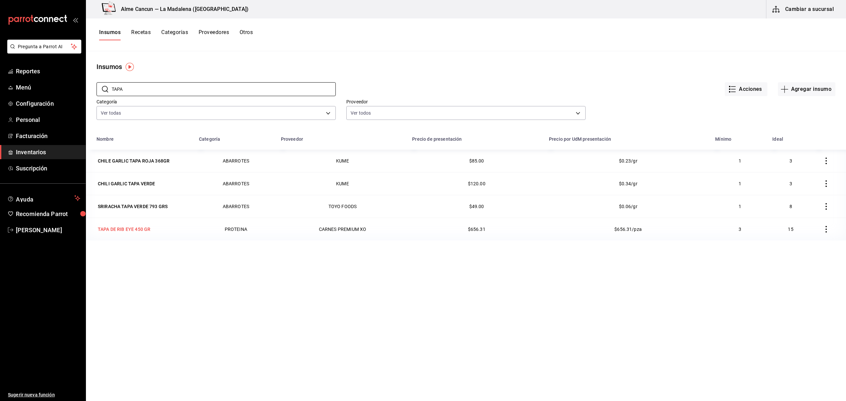
type input "TAPA"
click at [133, 232] on div "TAPA DE RIB EYE 450 GR" at bounding box center [124, 229] width 53 height 7
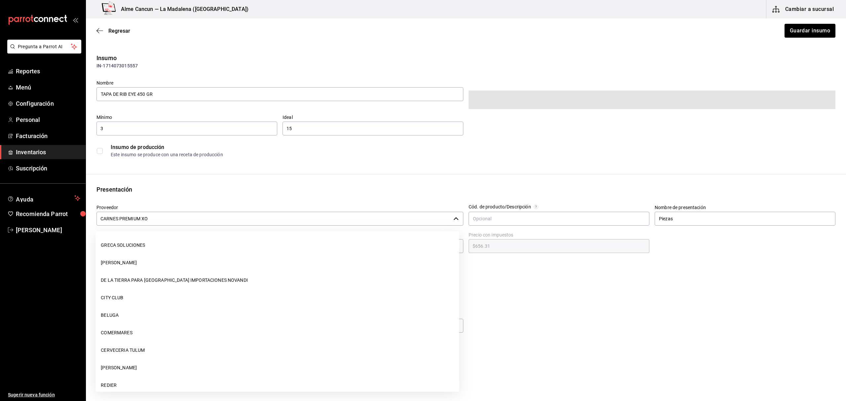
click at [169, 216] on input "CARNES PREMIUM XO" at bounding box center [274, 219] width 354 height 14
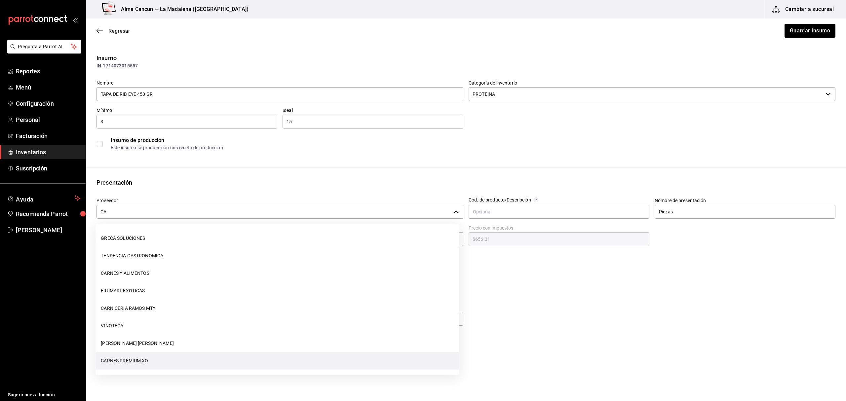
type input "C"
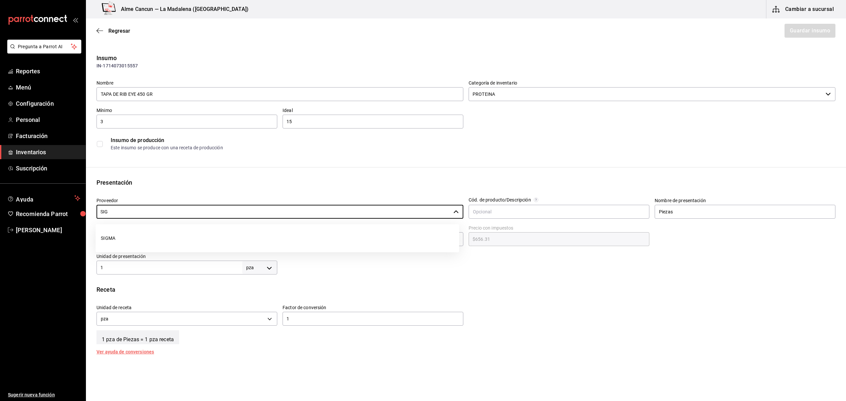
click at [103, 242] on li "SIGMA" at bounding box center [278, 239] width 364 height 18
type input "SIGMA"
click at [803, 33] on button "Guardar insumo" at bounding box center [810, 31] width 52 height 14
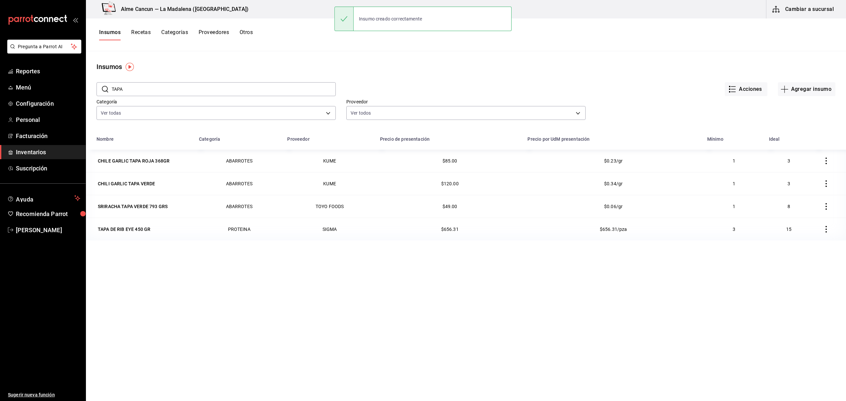
click at [179, 94] on input "TAPA" at bounding box center [224, 89] width 224 height 13
type input "T"
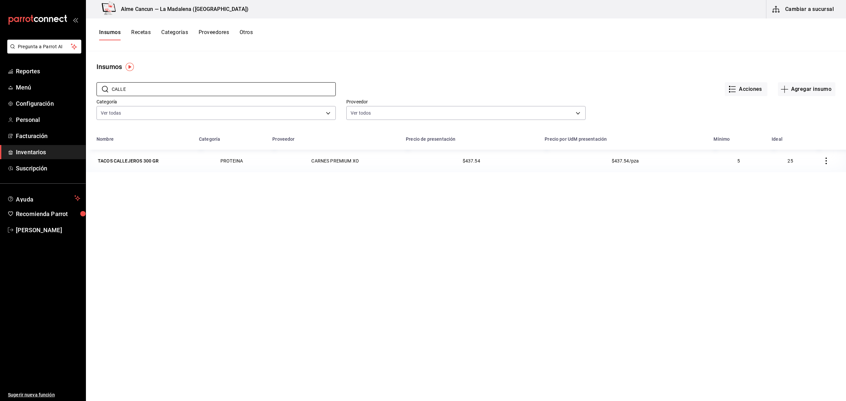
type input "CALLE"
click at [284, 241] on div "Nombre Categoría Proveedor Precio de presentación Precio por UdM presentación M…" at bounding box center [466, 305] width 760 height 345
click at [128, 164] on div "TACOS CALLEJEROS 300 GR" at bounding box center [128, 161] width 61 height 7
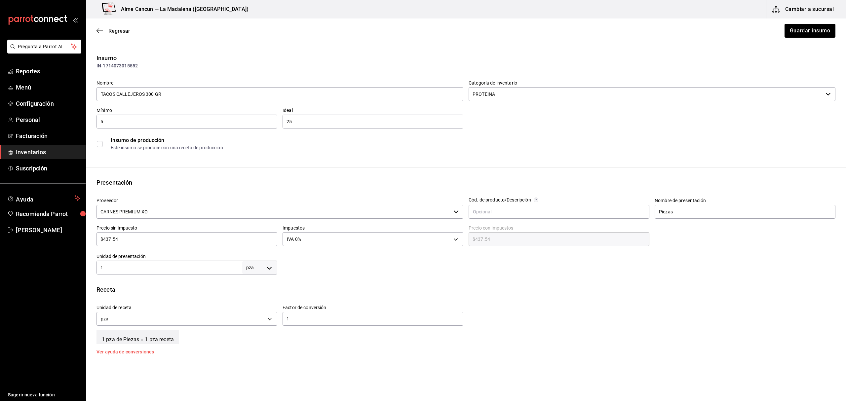
click at [170, 214] on input "CARNES PREMIUM XO" at bounding box center [274, 212] width 354 height 14
type input "C"
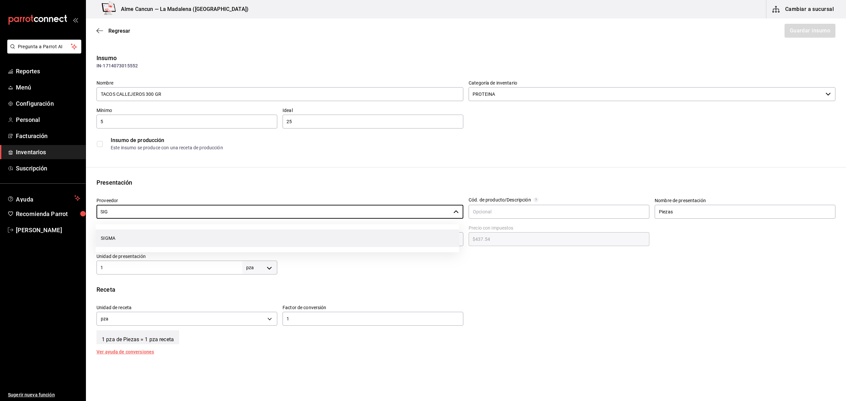
click at [97, 235] on li "SIGMA" at bounding box center [278, 239] width 364 height 18
type input "SIGMA"
click at [815, 28] on button "Guardar insumo" at bounding box center [810, 31] width 52 height 14
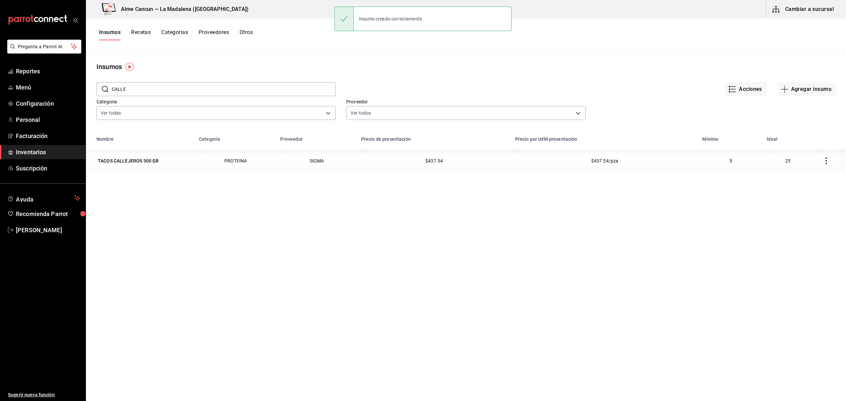
click at [188, 91] on input "CALLE" at bounding box center [224, 89] width 224 height 13
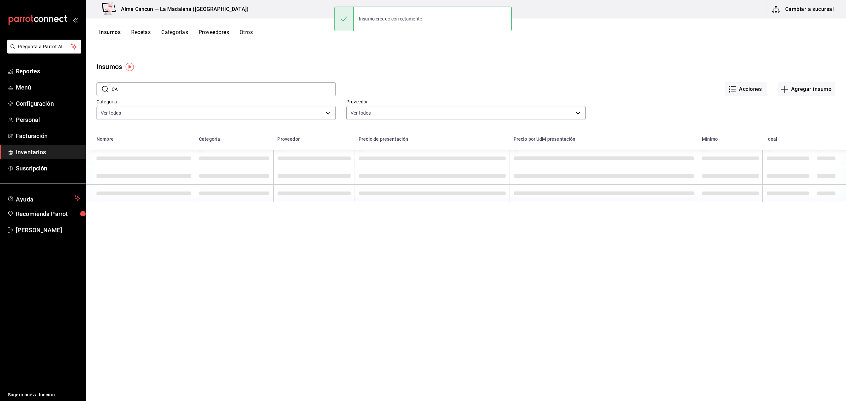
type input "C"
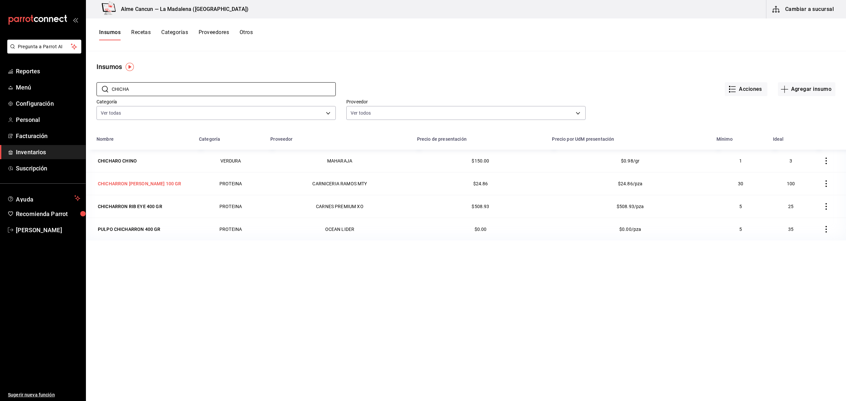
type input "CHICHA"
click at [143, 185] on div "CHICHARRON RAMOS 100 GR" at bounding box center [140, 184] width 84 height 7
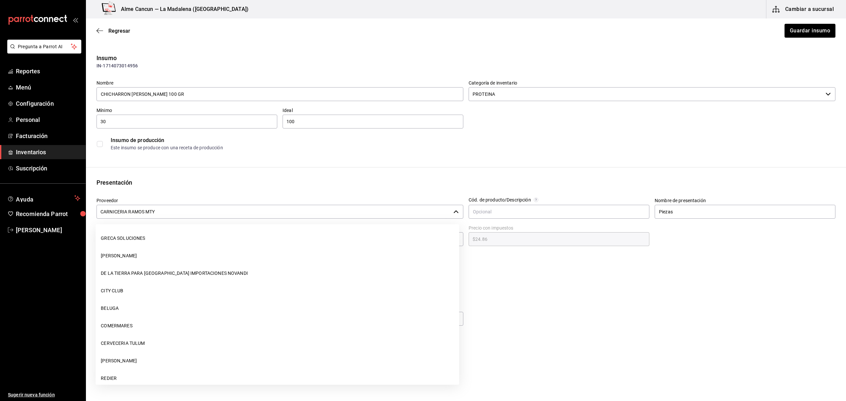
click at [150, 213] on input "CARNICERIA RAMOS MTY" at bounding box center [274, 212] width 354 height 14
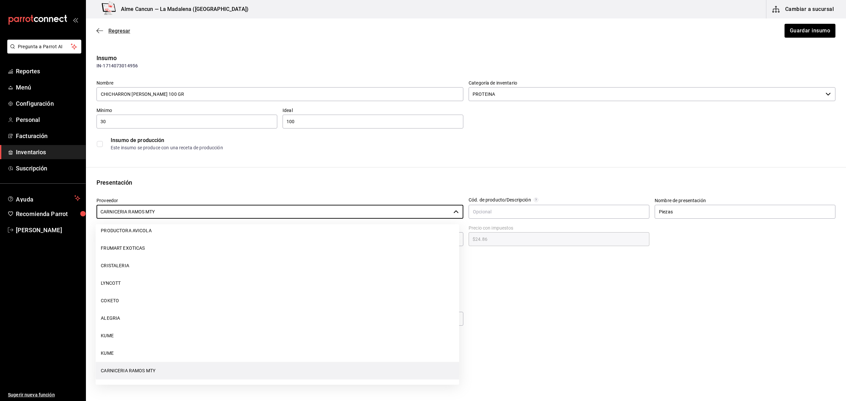
click at [97, 28] on div "Regresar Guardar insumo" at bounding box center [466, 31] width 760 height 24
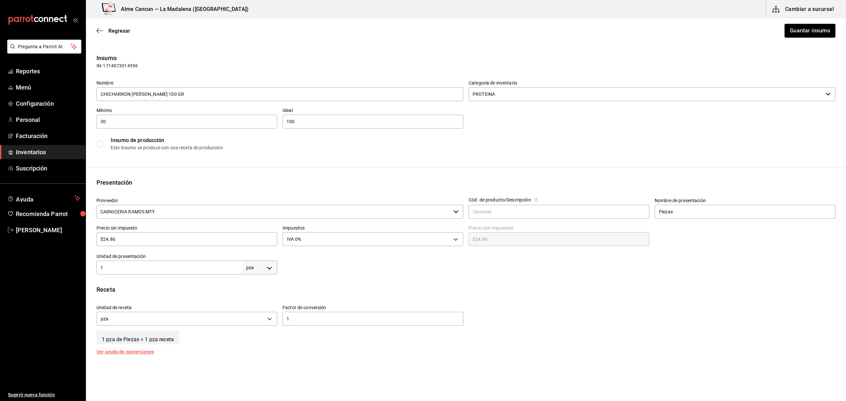
click at [94, 28] on div "Regresar Guardar insumo" at bounding box center [466, 31] width 760 height 24
click at [111, 28] on span "Regresar" at bounding box center [119, 31] width 22 height 6
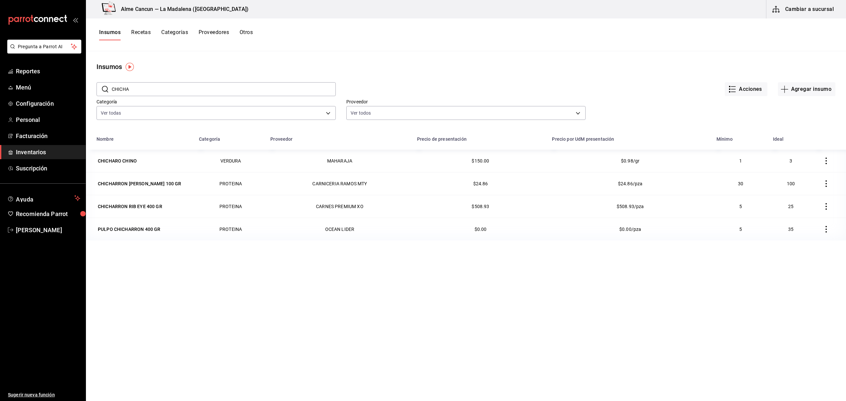
click at [148, 89] on input "CHICHA" at bounding box center [224, 89] width 224 height 13
click at [151, 208] on div "CHICHARRON RIB EYE 400 GR" at bounding box center [130, 206] width 64 height 7
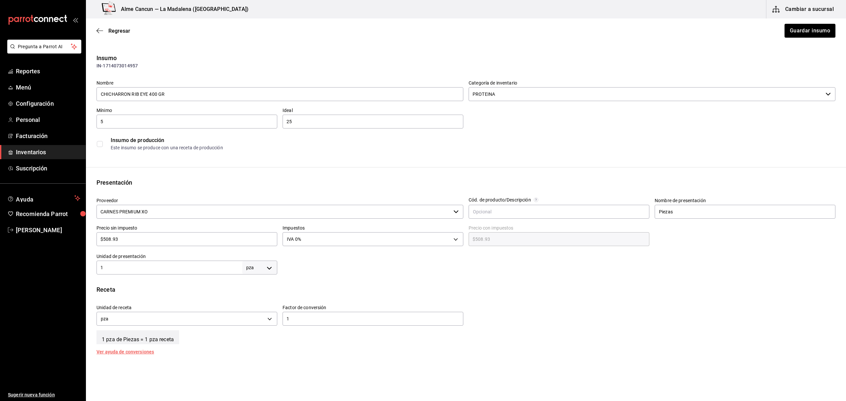
click at [163, 213] on input "CARNES PREMIUM XO" at bounding box center [274, 212] width 354 height 14
type input "C"
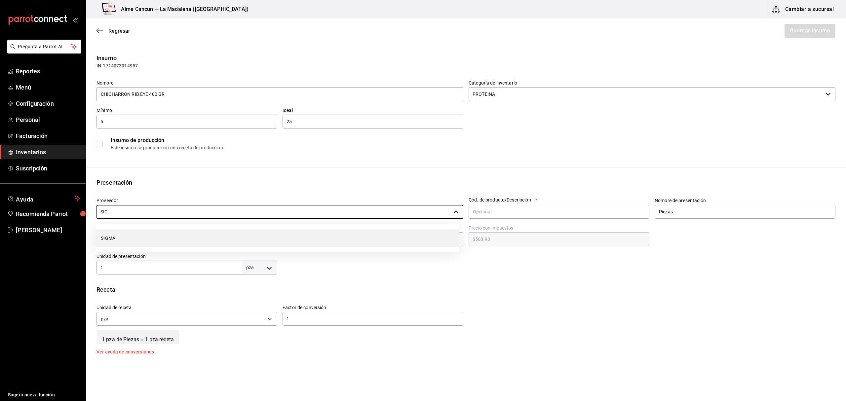
click at [96, 237] on li "SIGMA" at bounding box center [278, 239] width 364 height 18
type input "SIGMA"
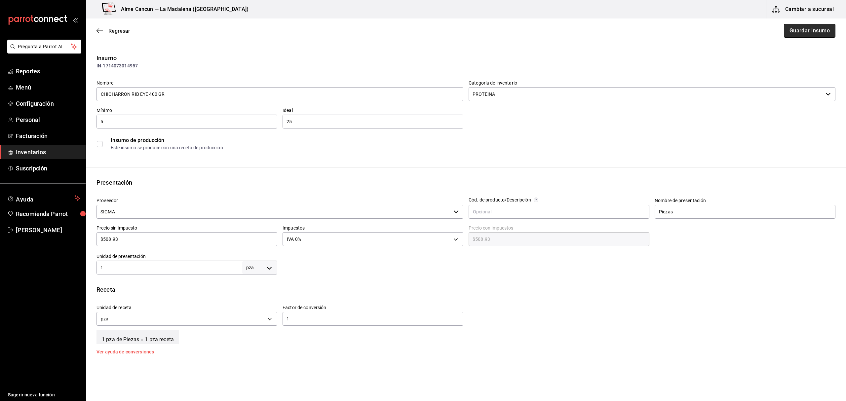
click at [801, 33] on button "Guardar insumo" at bounding box center [810, 31] width 52 height 14
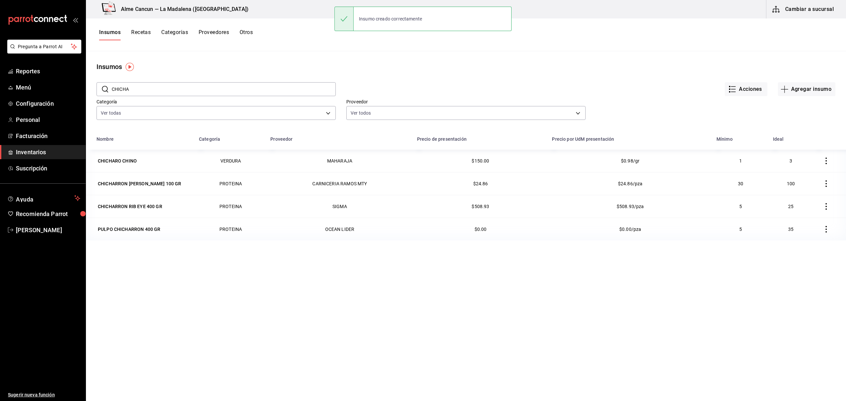
click at [175, 93] on input "CHICHA" at bounding box center [224, 89] width 224 height 13
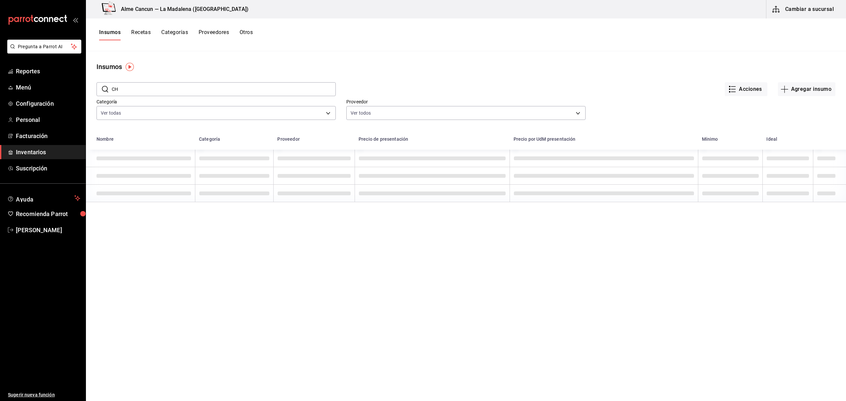
type input "C"
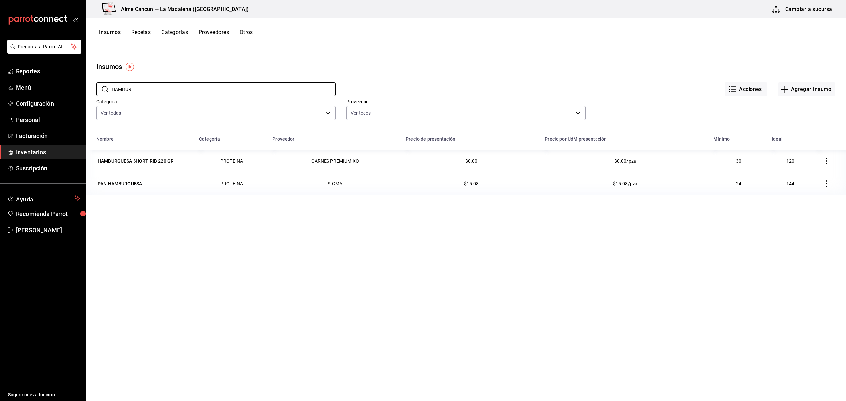
type input "HAMBUR"
click at [267, 253] on div "Nombre Categoría Proveedor Precio de presentación Precio por UdM presentación M…" at bounding box center [466, 305] width 760 height 345
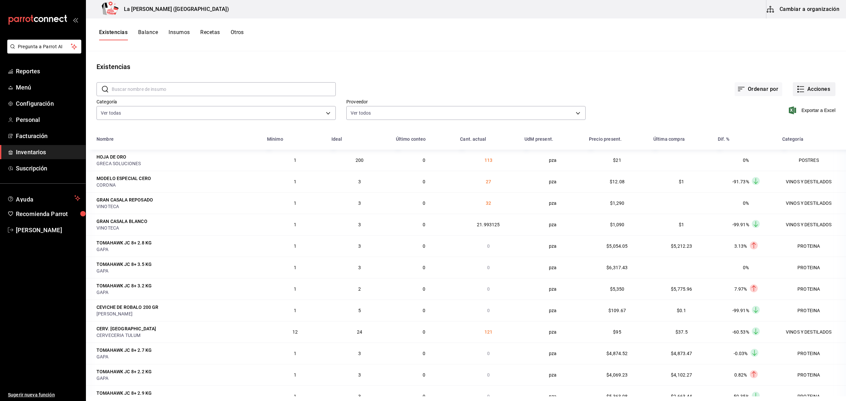
click at [818, 94] on button "Acciones" at bounding box center [814, 89] width 43 height 14
click at [118, 114] on div at bounding box center [423, 200] width 846 height 401
click at [129, 119] on body "Pregunta a Parrot AI Reportes Menú Configuración Personal Facturación Inventari…" at bounding box center [423, 198] width 846 height 397
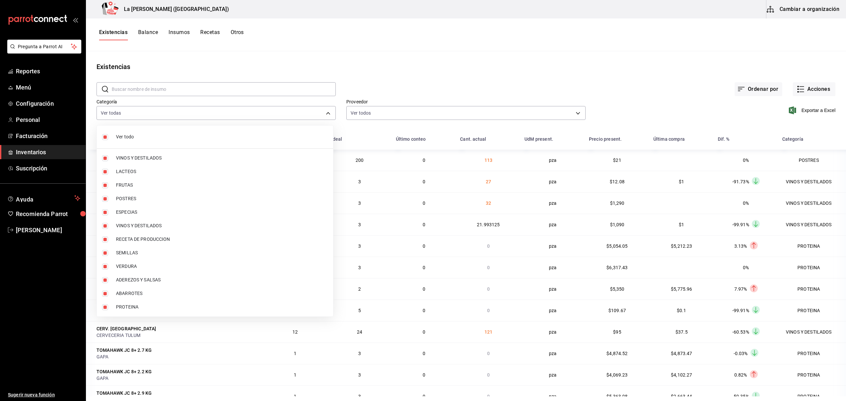
click at [104, 140] on input "checkbox" at bounding box center [105, 137] width 6 height 6
checkbox input "false"
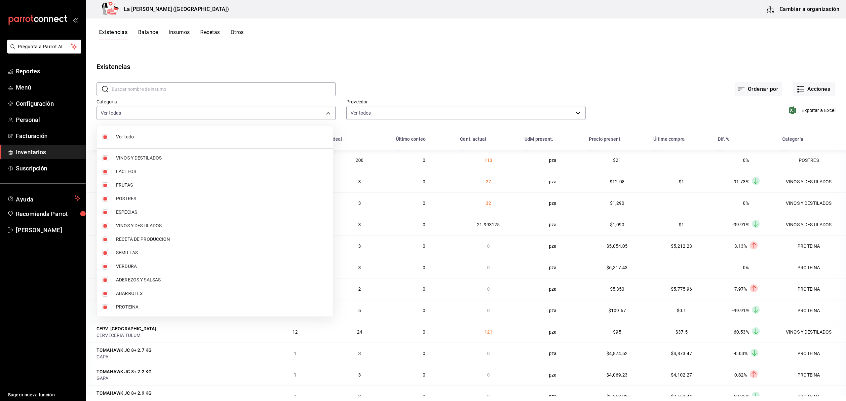
checkbox input "false"
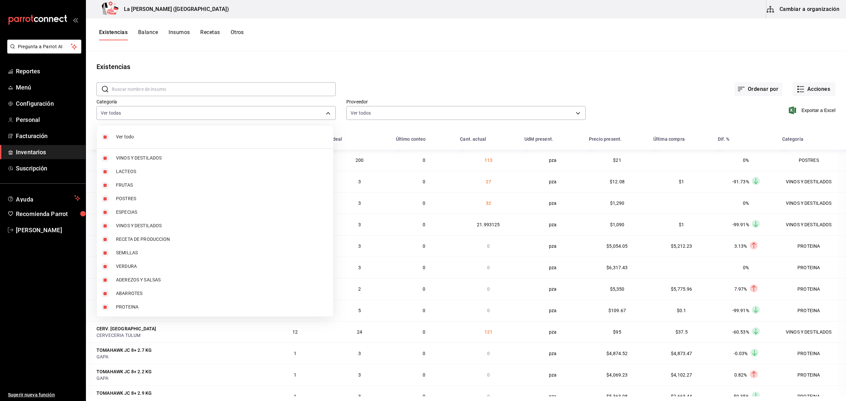
checkbox input "false"
click at [105, 200] on input "checkbox" at bounding box center [105, 199] width 6 height 6
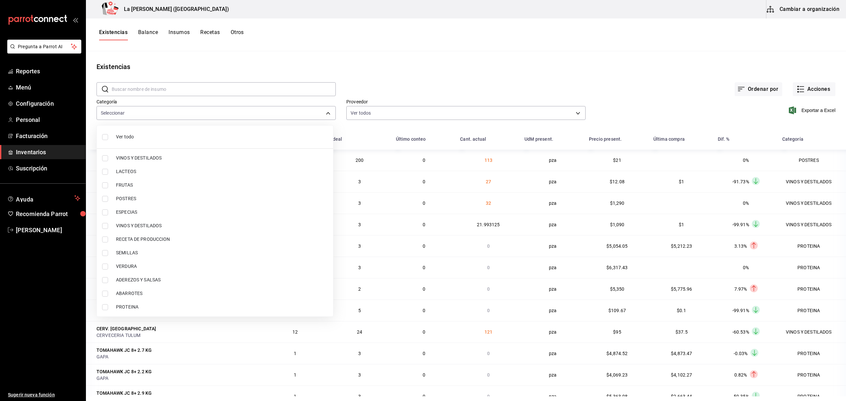
checkbox input "true"
type input "300b8f87-2b59-439f-b980-3e97300322fa"
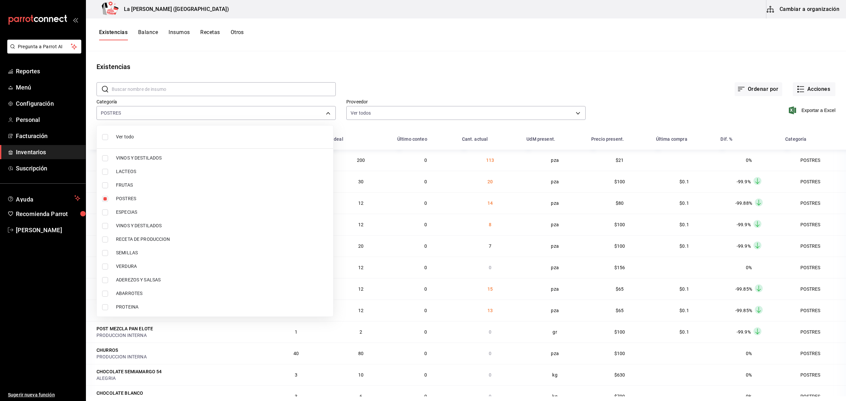
click at [105, 309] on input "checkbox" at bounding box center [105, 308] width 6 height 6
checkbox input "true"
type input "300b8f87-2b59-439f-b980-3e97300322fa,89020659-a685-42c8-84d5-b1543ef933a3"
click at [665, 55] on div at bounding box center [423, 200] width 846 height 401
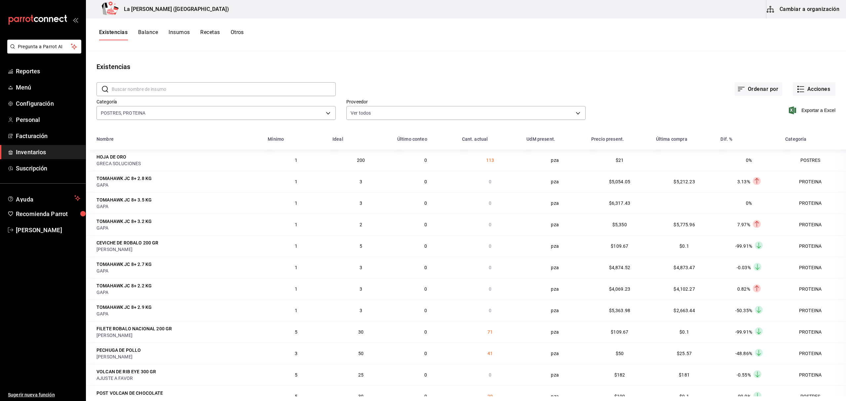
click at [803, 115] on div "Exportar a Excel" at bounding box center [711, 105] width 250 height 34
click at [809, 112] on span "Exportar a Excel" at bounding box center [813, 110] width 45 height 8
